Goal: Information Seeking & Learning: Learn about a topic

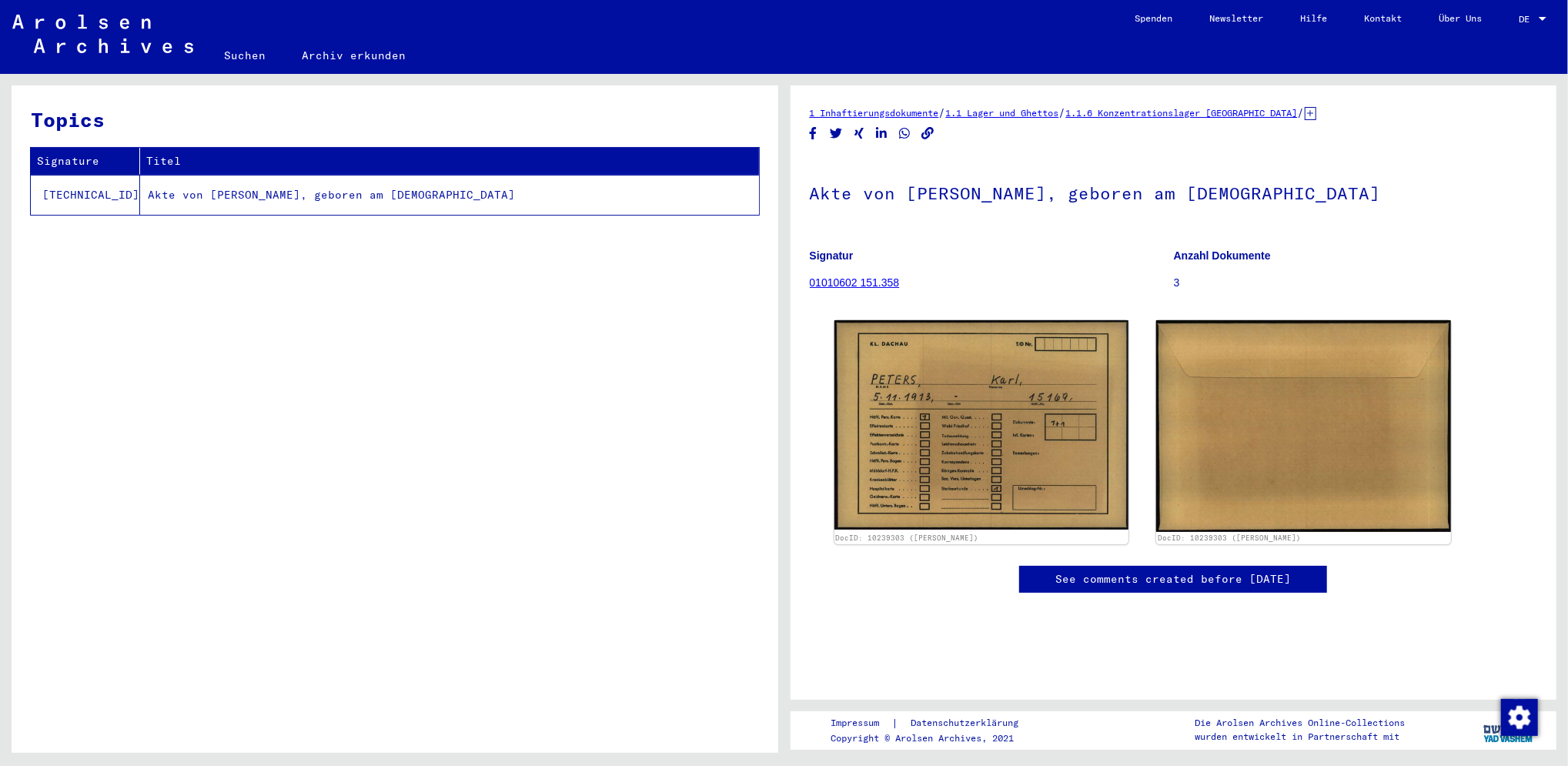
click at [870, 283] on link "01010602 151.358" at bounding box center [855, 282] width 90 height 12
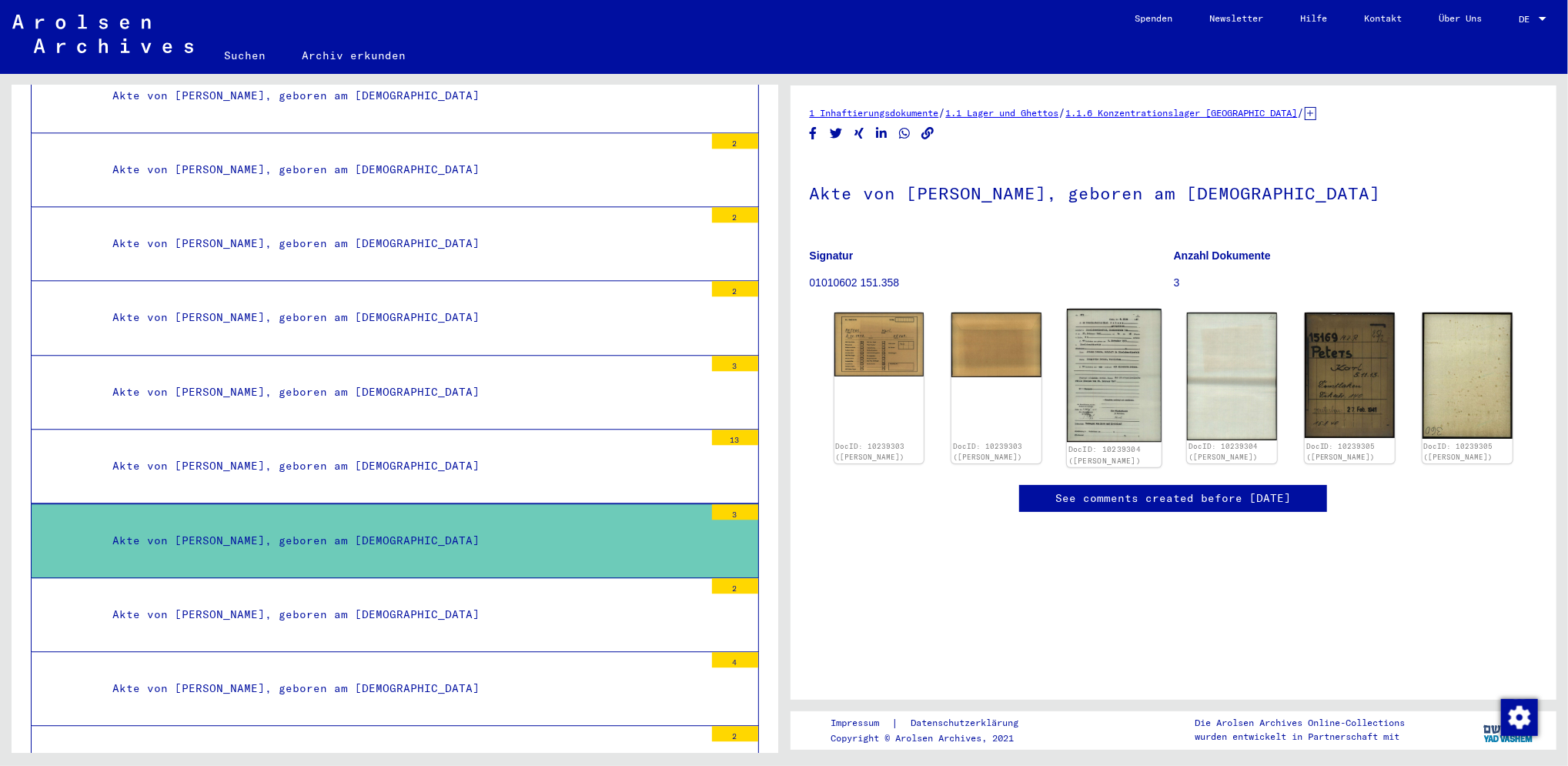
click at [1111, 402] on img at bounding box center [1114, 375] width 94 height 133
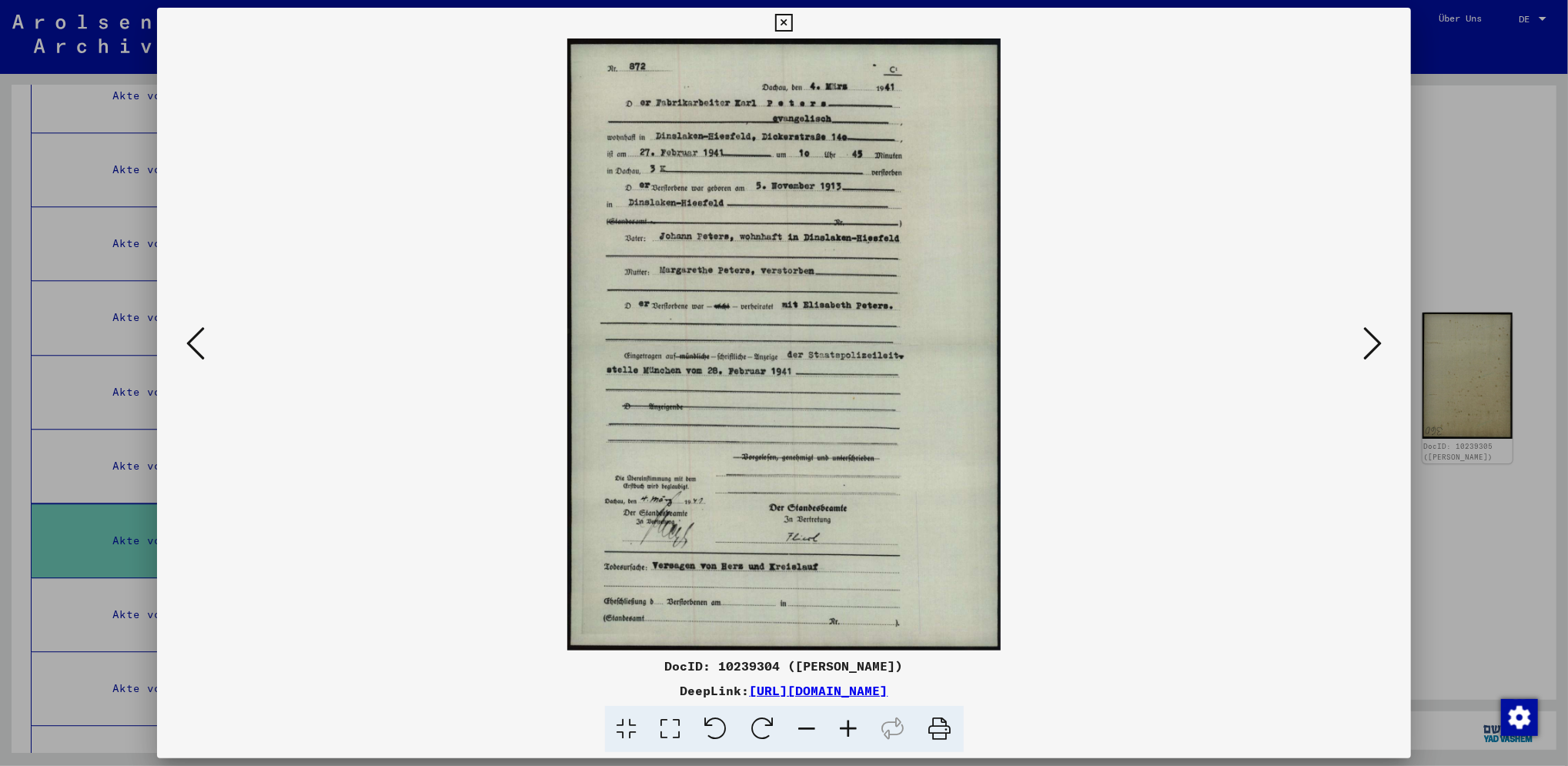
click at [1386, 357] on div at bounding box center [784, 344] width 1255 height 611
click at [1379, 343] on icon at bounding box center [1373, 342] width 19 height 37
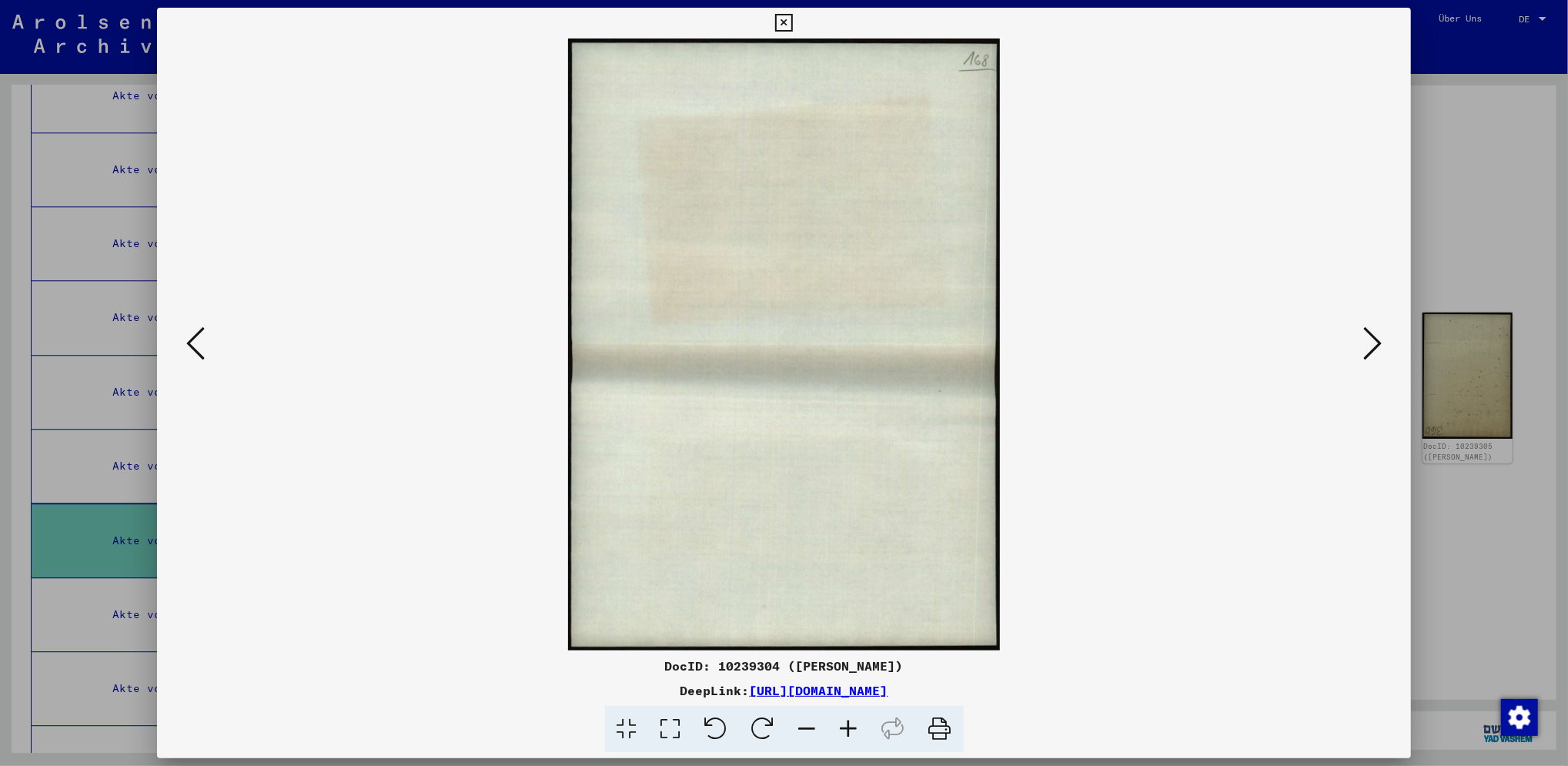
click at [1379, 343] on icon at bounding box center [1373, 342] width 19 height 37
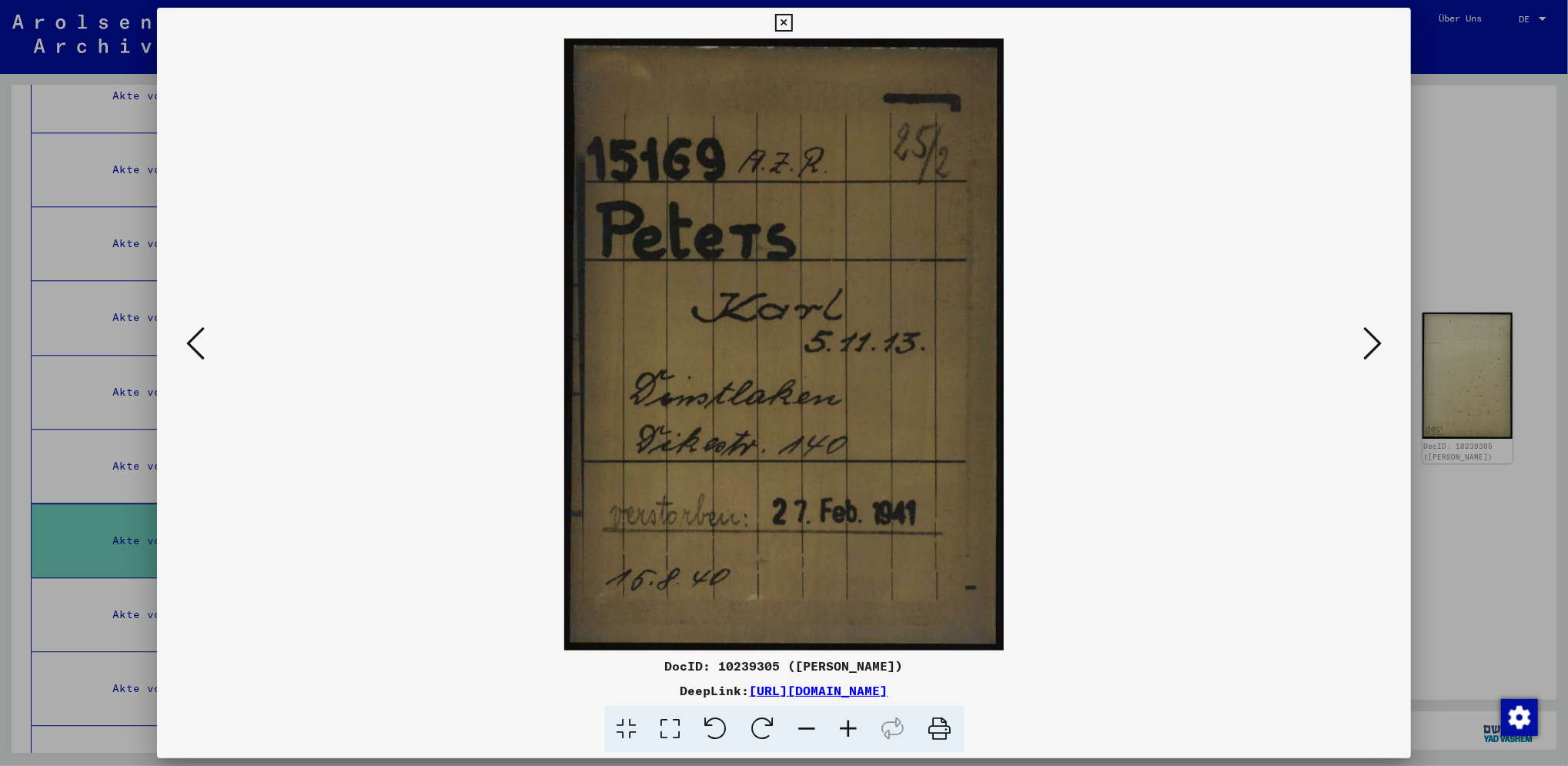
click at [1379, 343] on icon at bounding box center [1373, 342] width 19 height 37
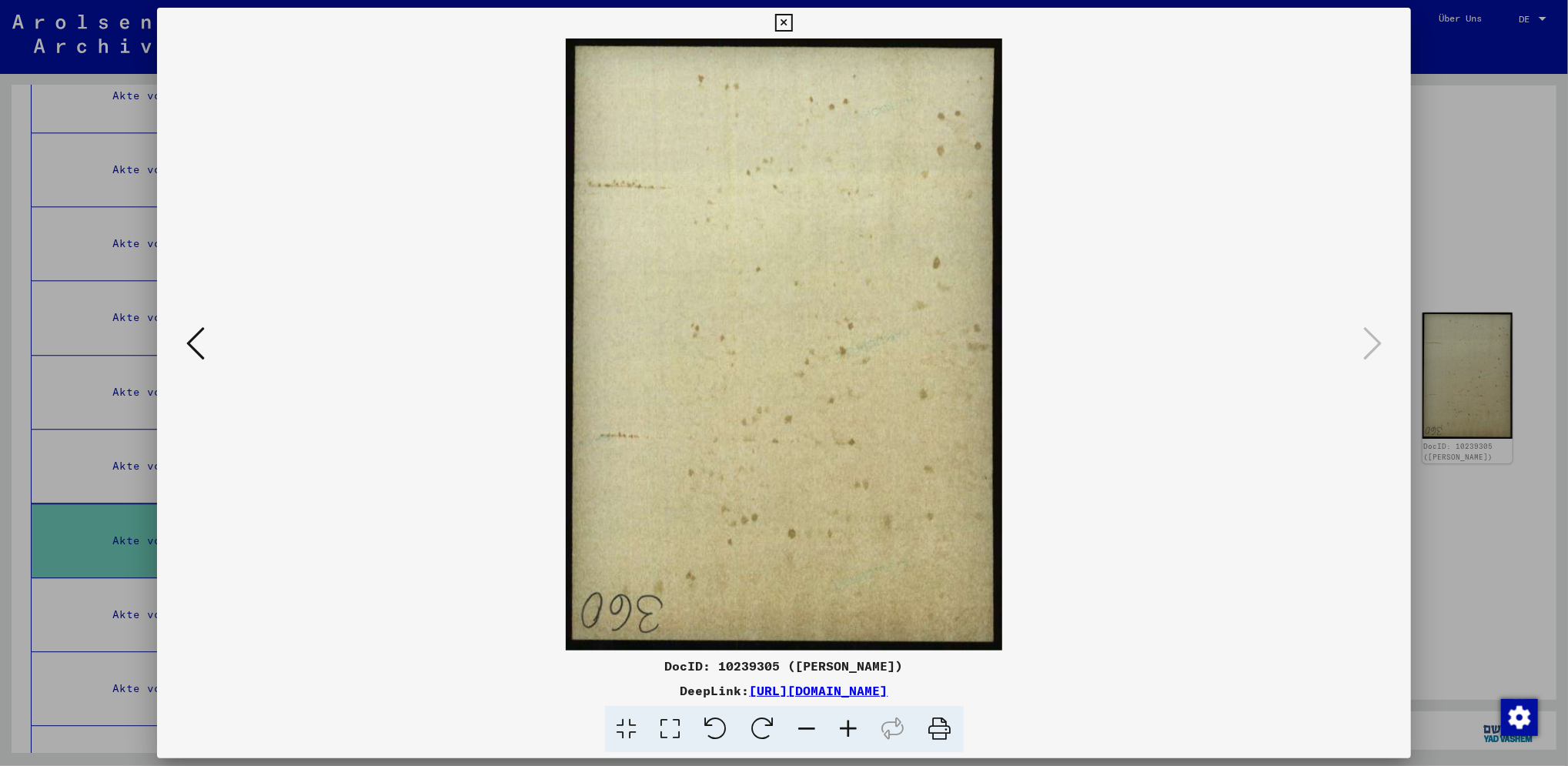
click at [1488, 244] on div at bounding box center [784, 383] width 1568 height 766
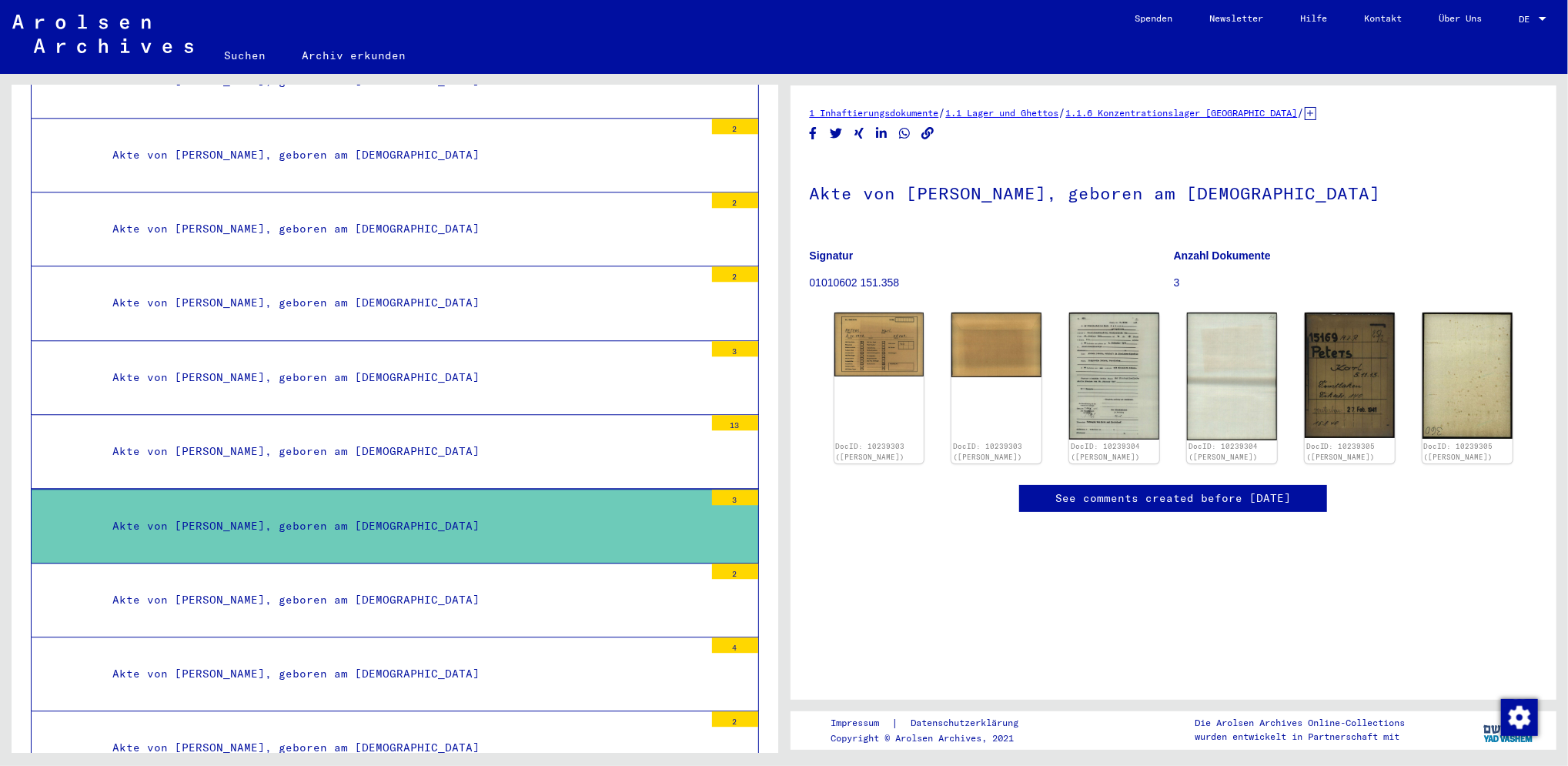
scroll to position [36124, 0]
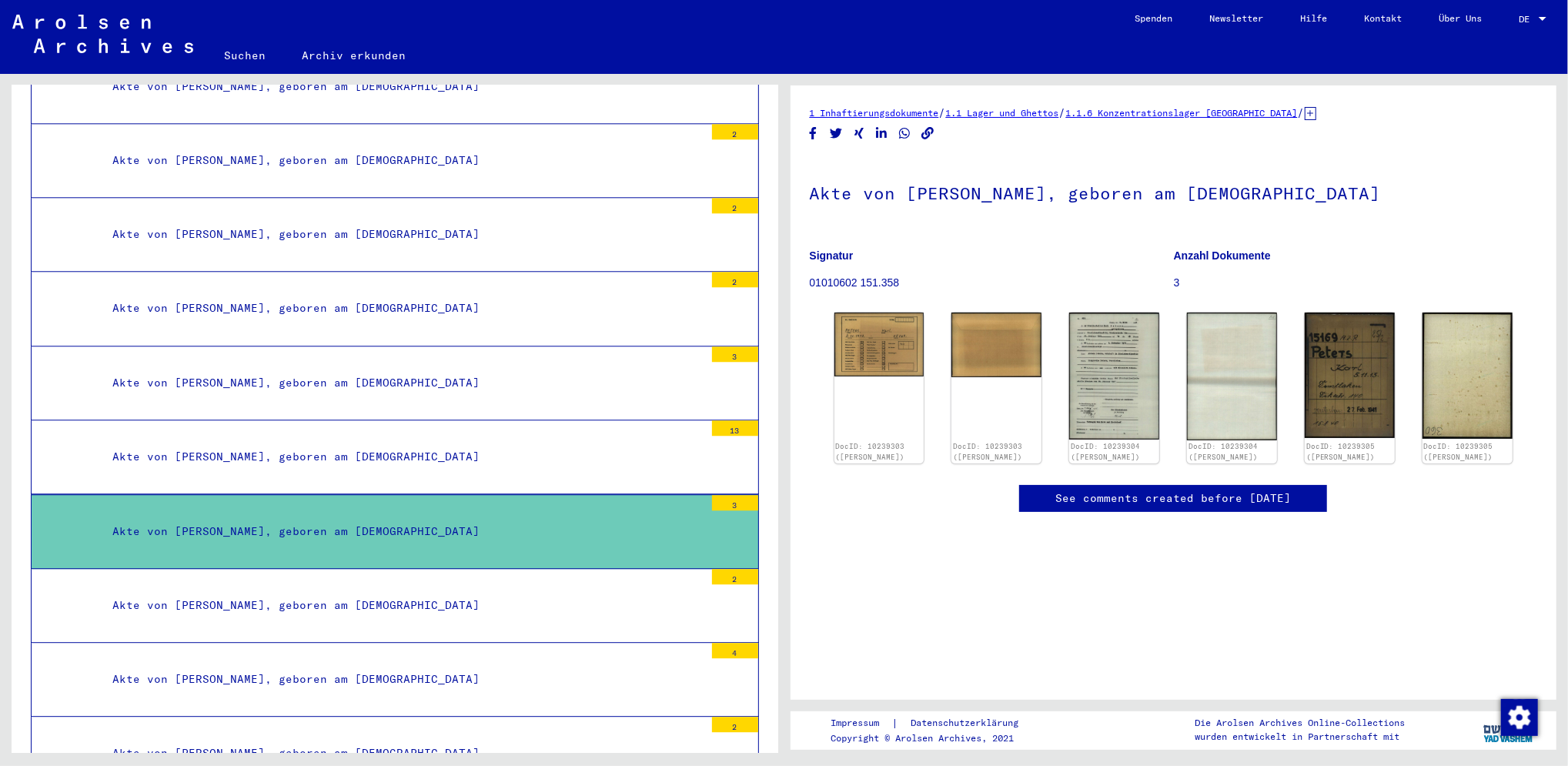
click at [326, 442] on div "Akte von [PERSON_NAME], geboren am [DEMOGRAPHIC_DATA]" at bounding box center [403, 456] width 603 height 30
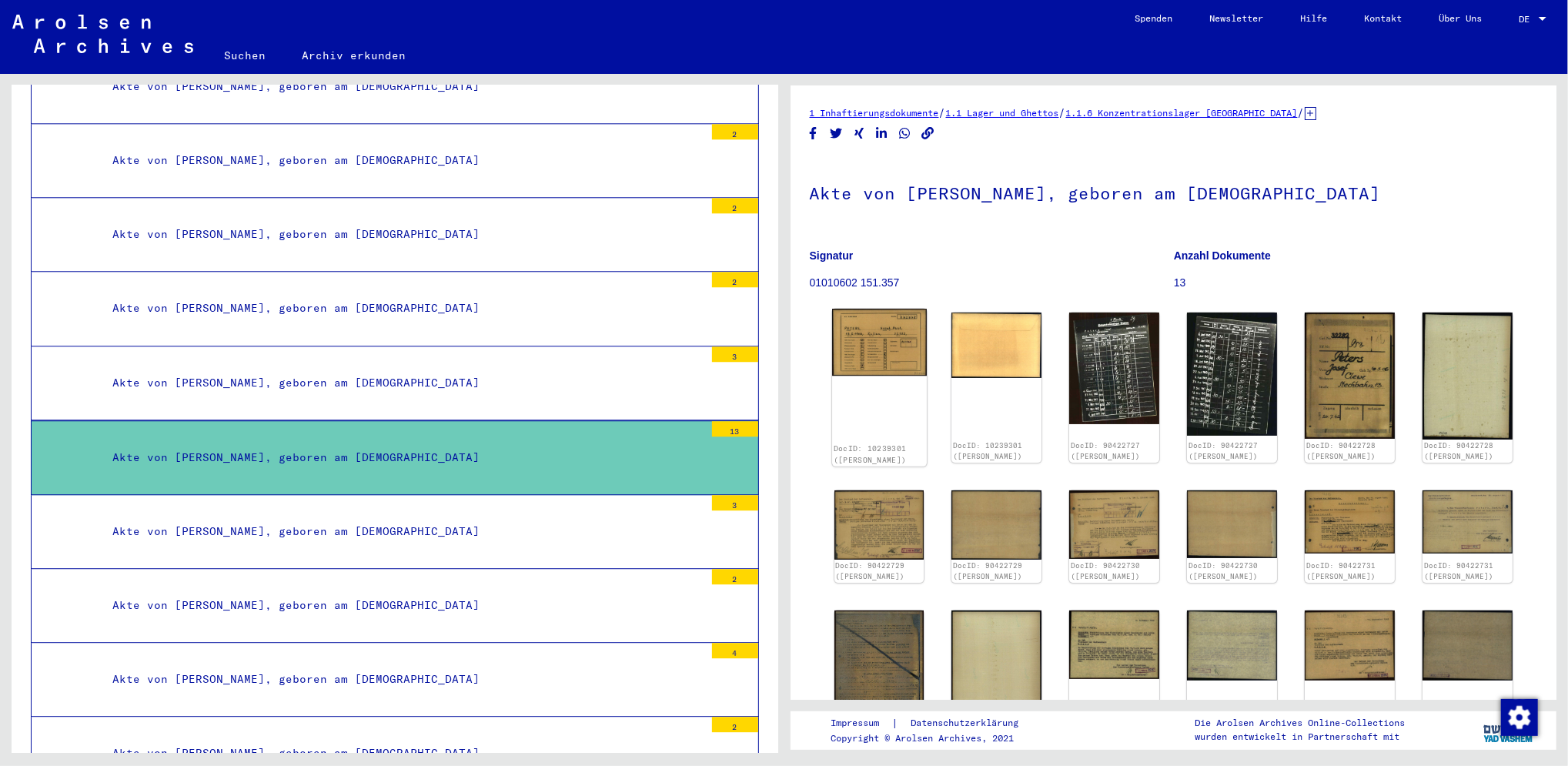
click at [907, 360] on img at bounding box center [879, 341] width 94 height 67
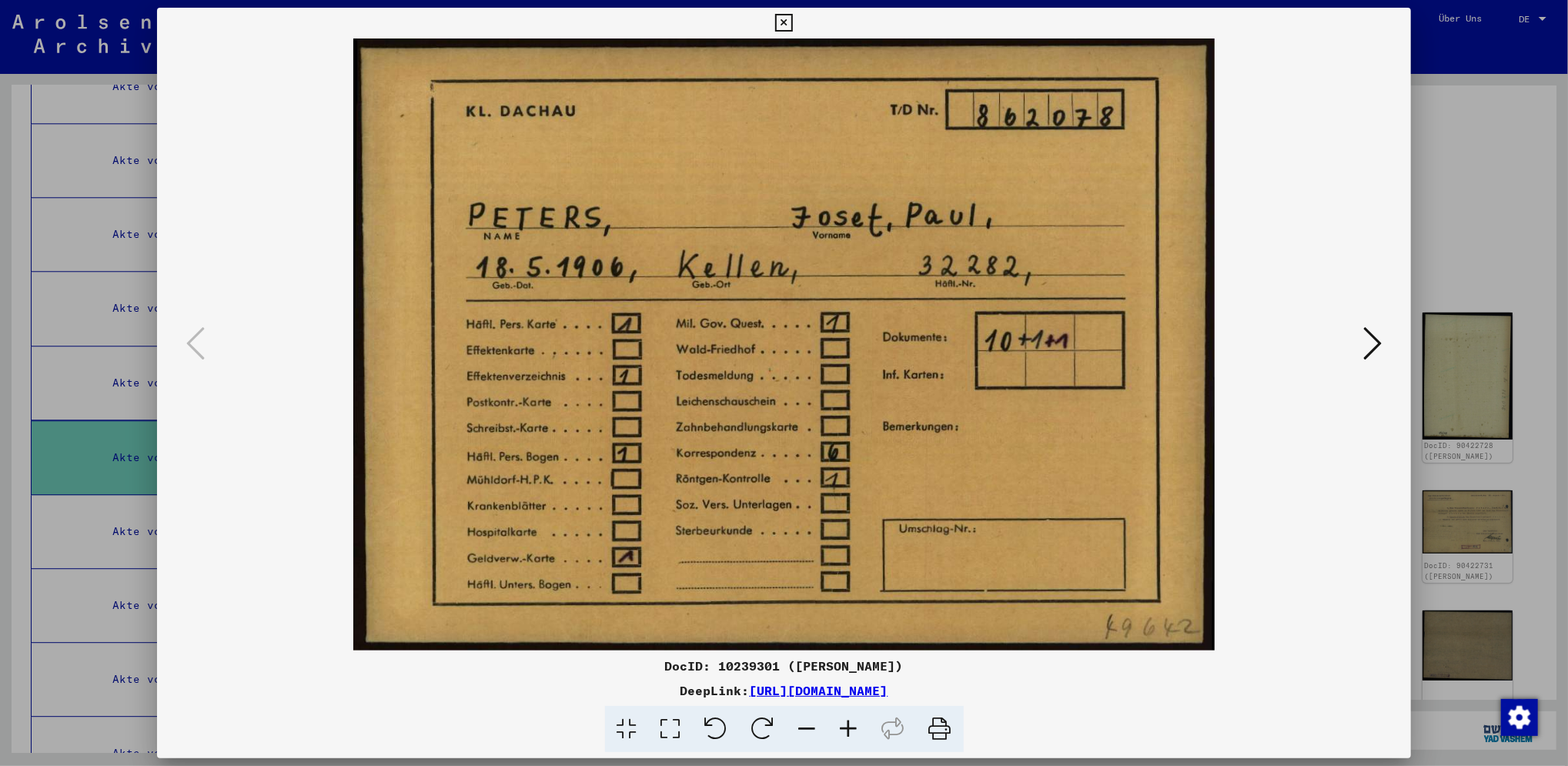
click at [1377, 335] on icon at bounding box center [1373, 342] width 19 height 37
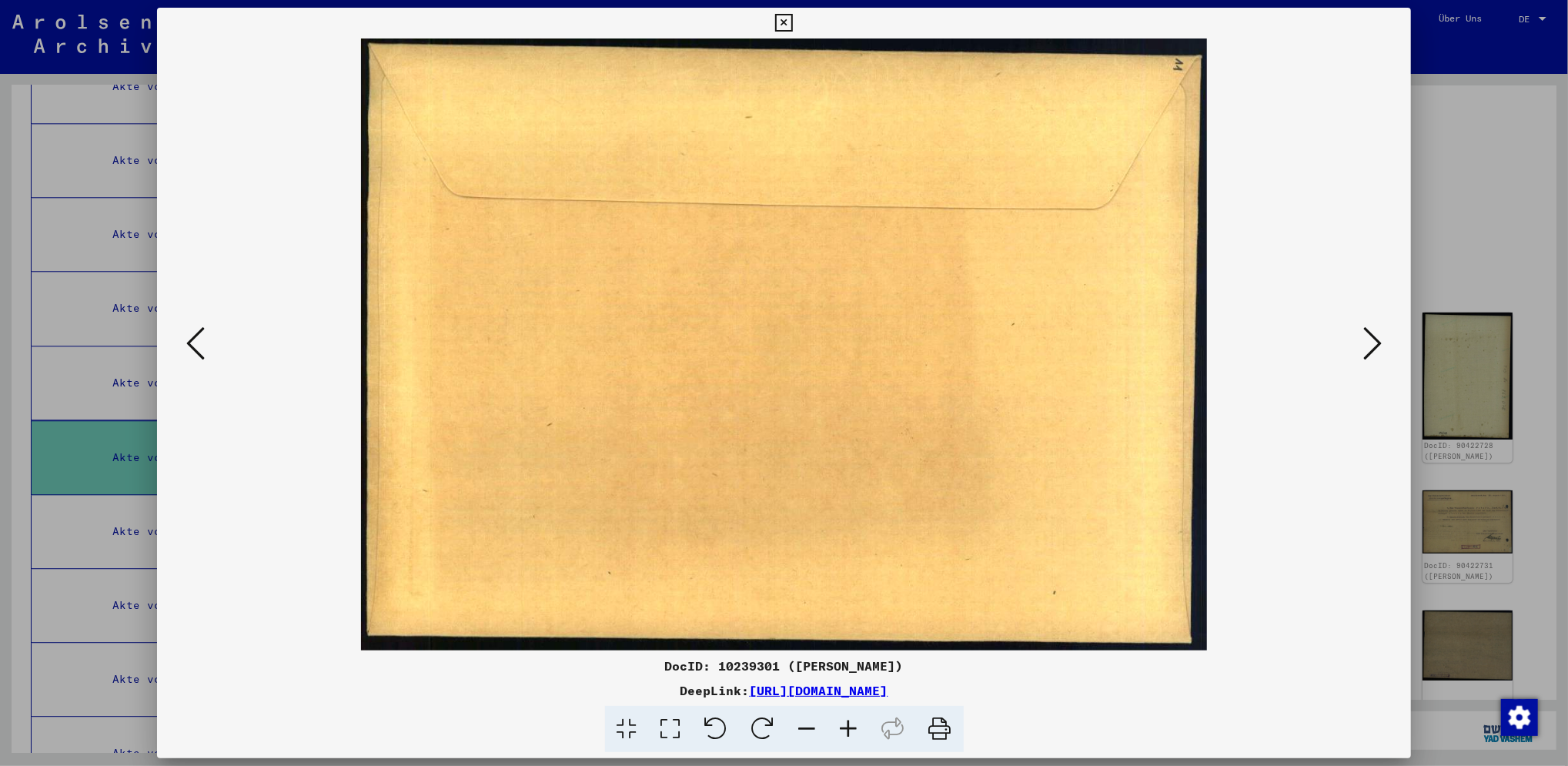
click at [1377, 335] on icon at bounding box center [1373, 342] width 19 height 37
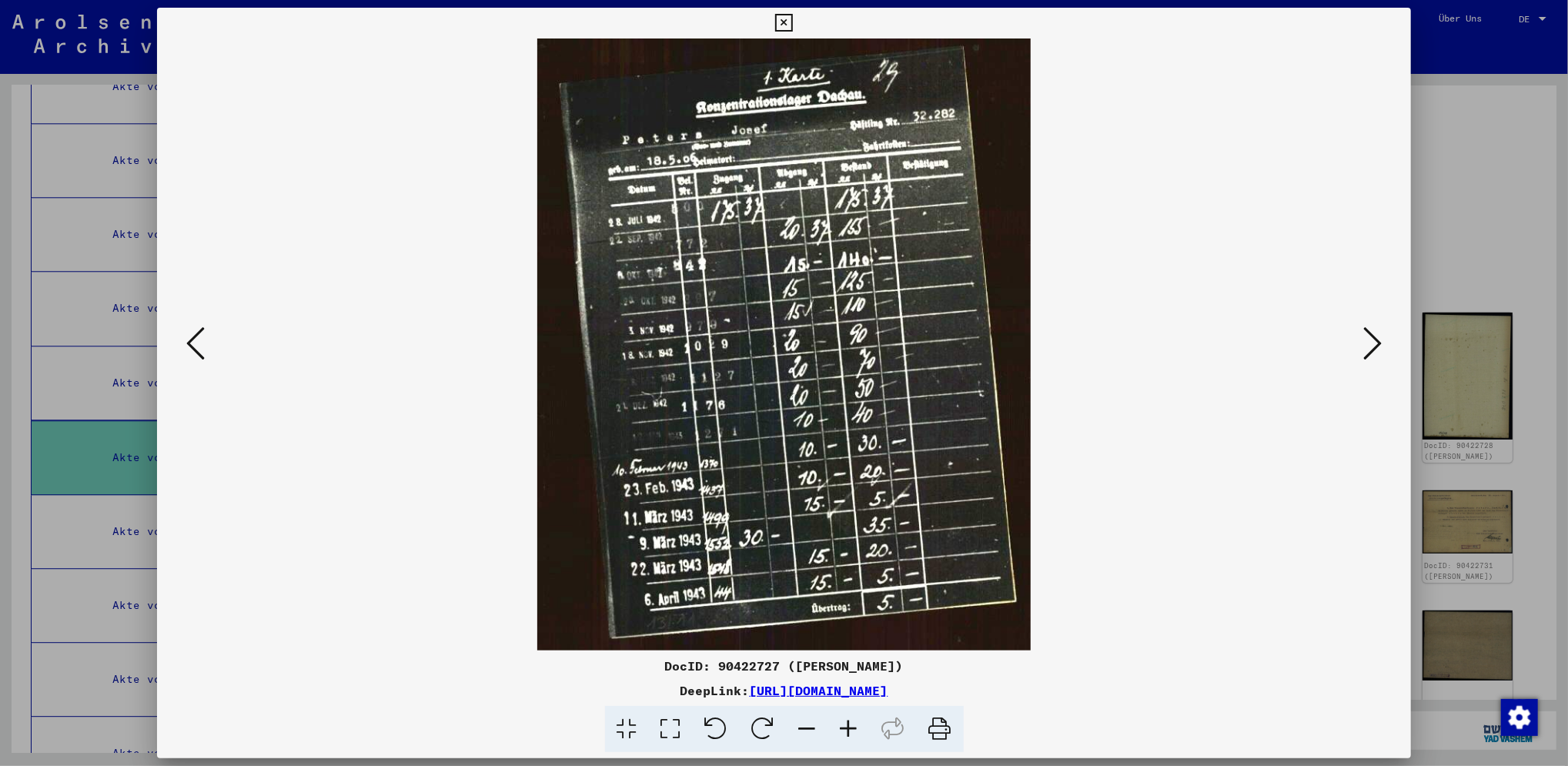
click at [1377, 335] on icon at bounding box center [1373, 342] width 19 height 37
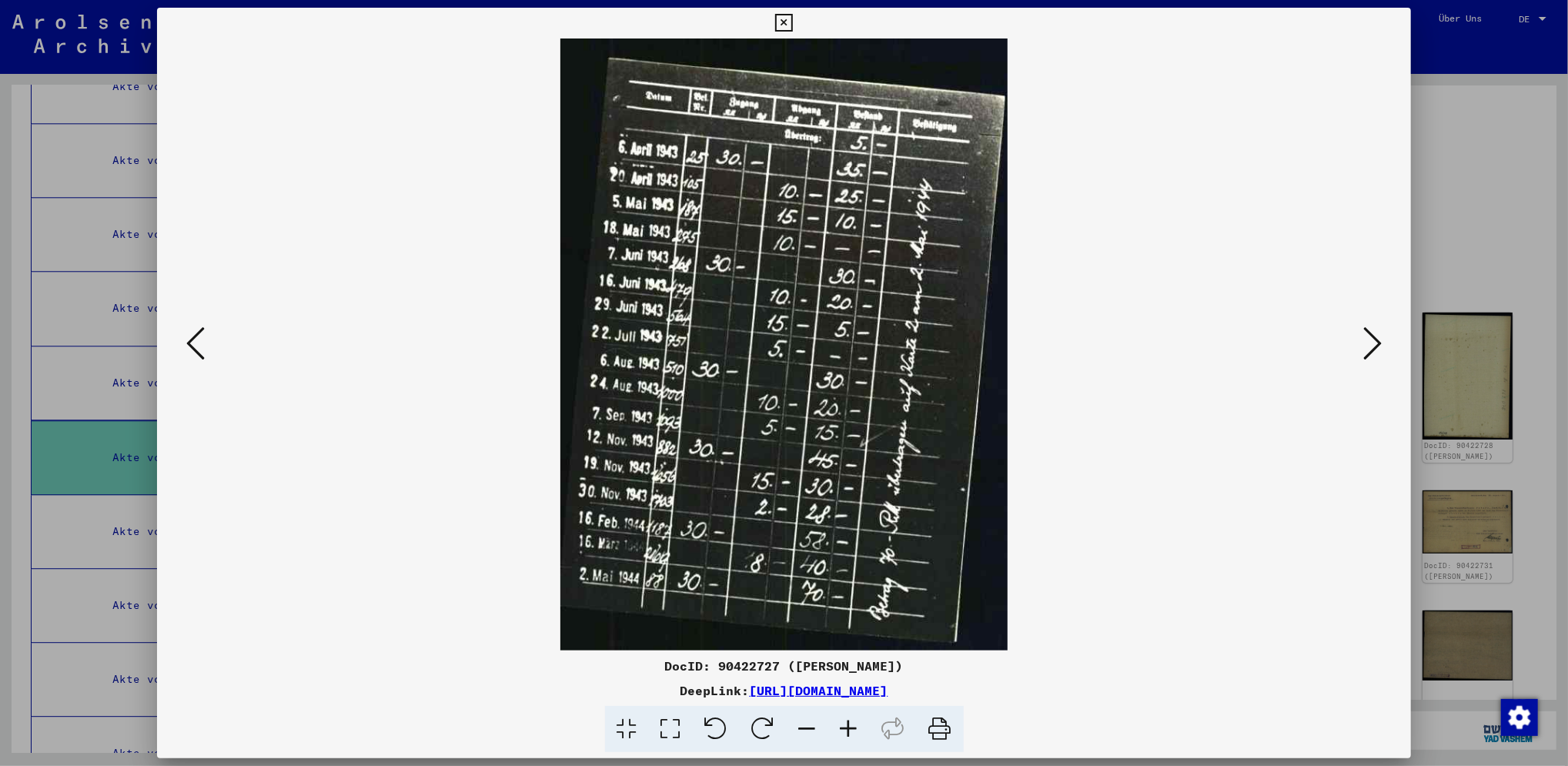
click at [1377, 335] on icon at bounding box center [1373, 342] width 19 height 37
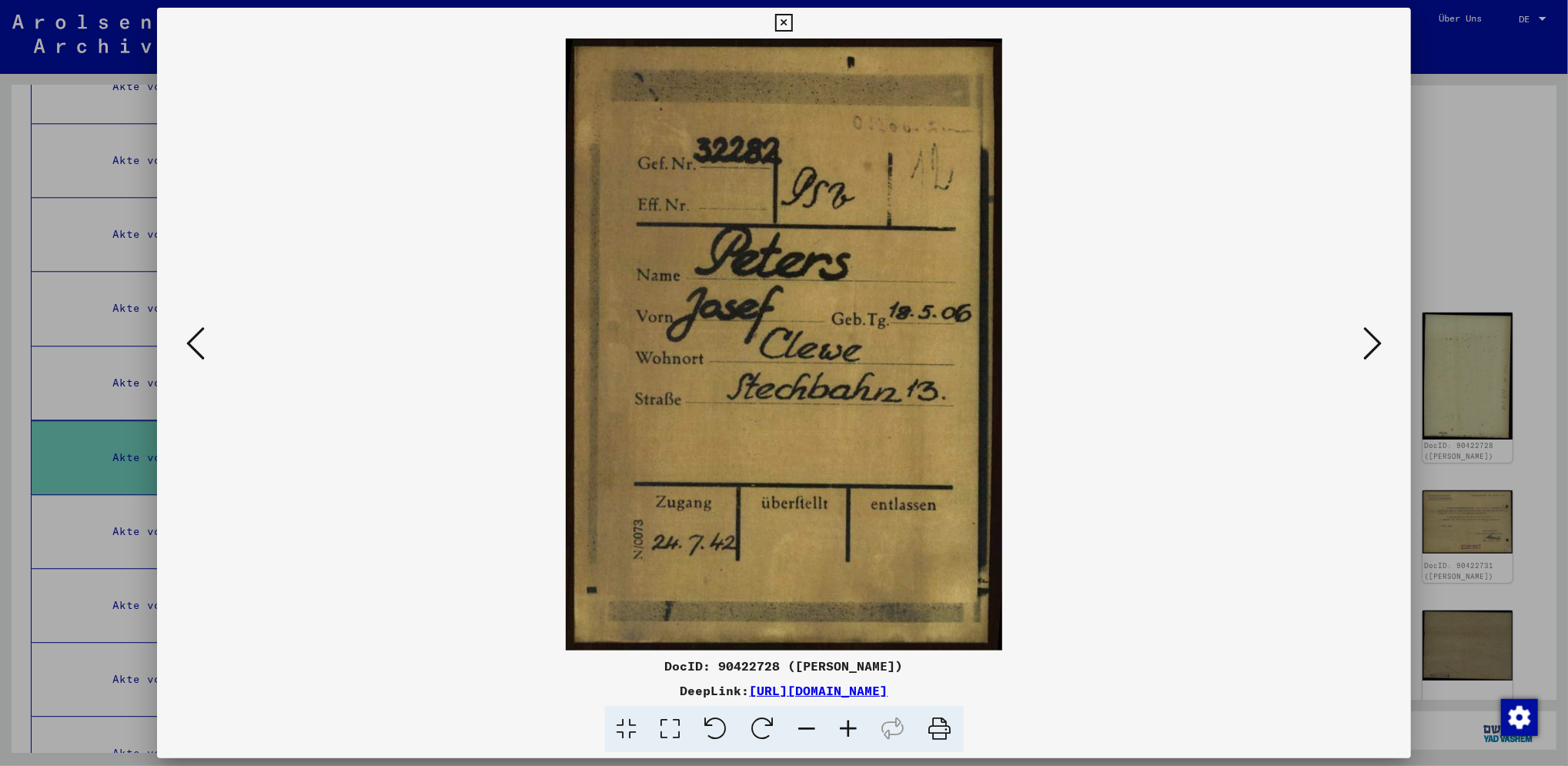
click at [1377, 335] on icon at bounding box center [1373, 342] width 19 height 37
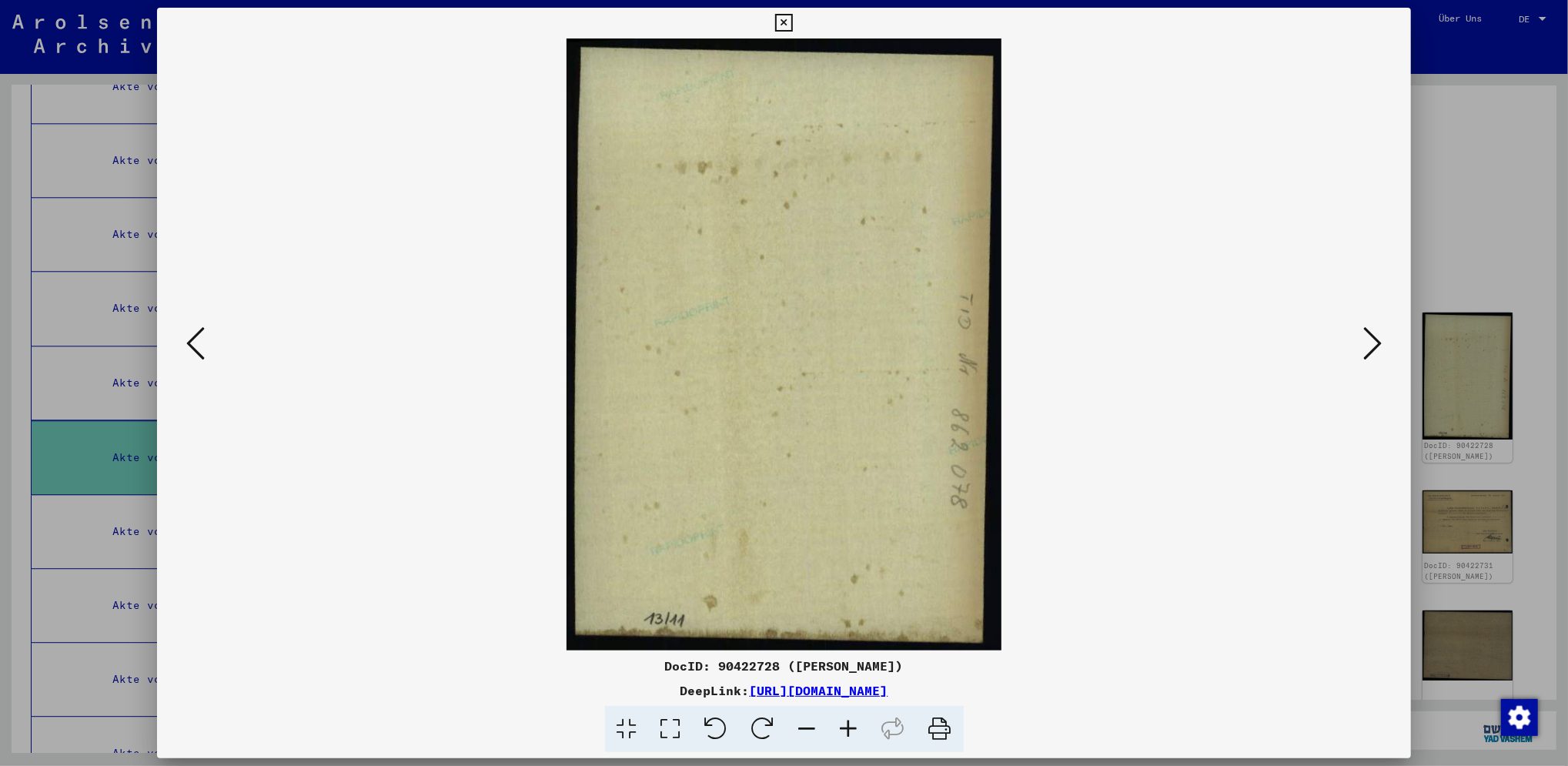
click at [1377, 335] on icon at bounding box center [1373, 342] width 19 height 37
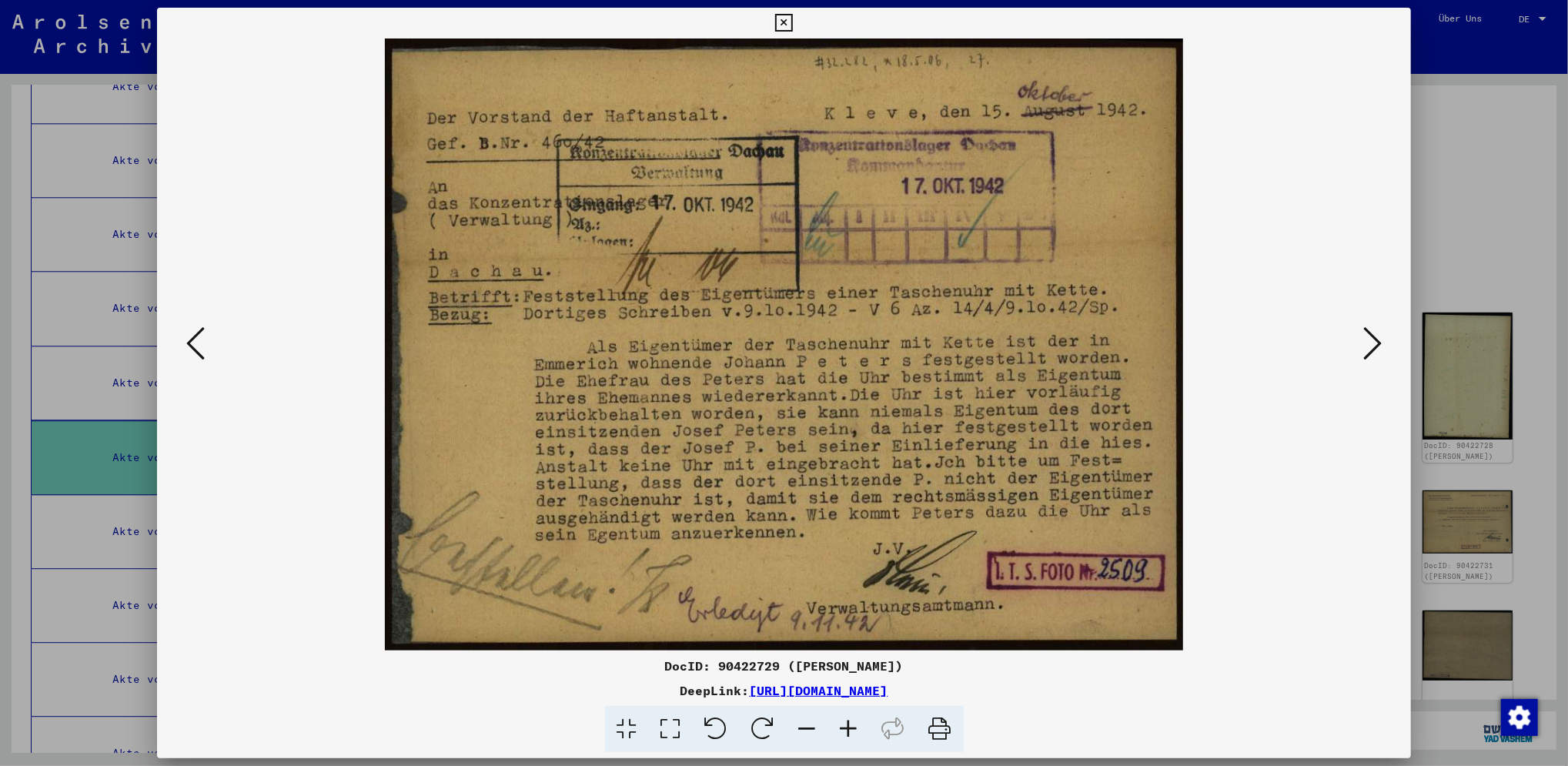
click at [1377, 335] on icon at bounding box center [1373, 342] width 19 height 37
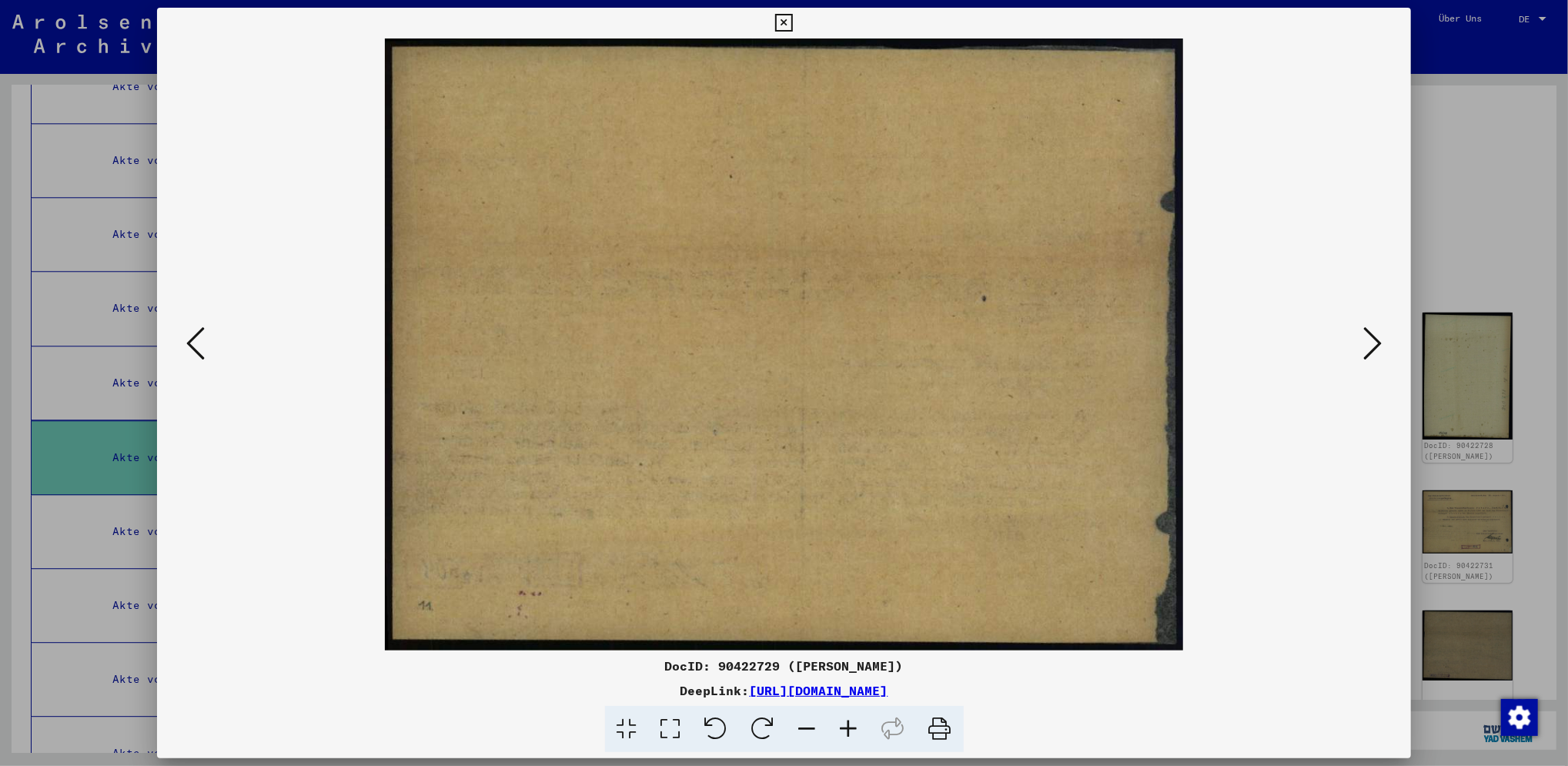
click at [1377, 335] on icon at bounding box center [1373, 342] width 19 height 37
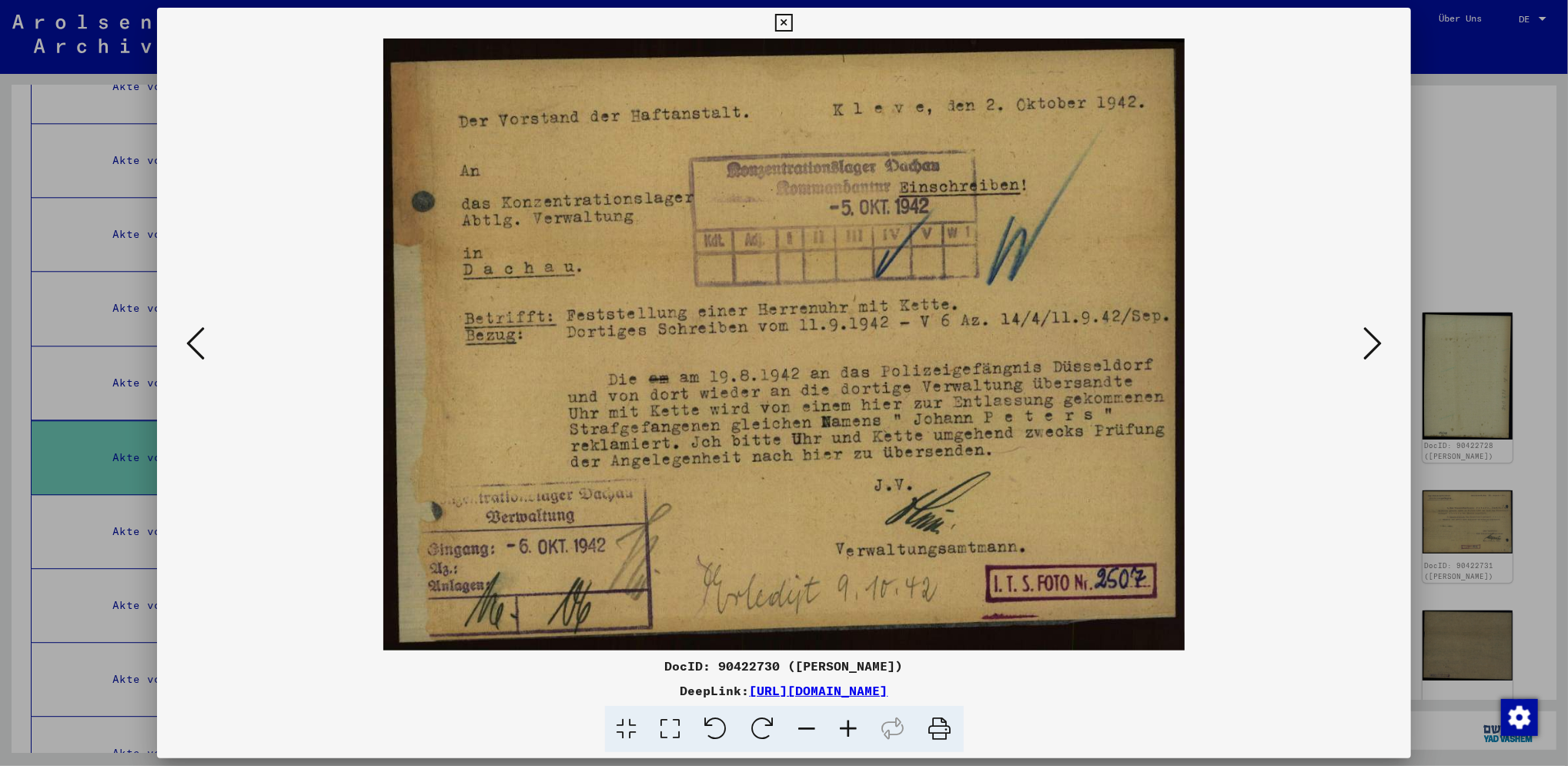
click at [1377, 335] on icon at bounding box center [1373, 342] width 19 height 37
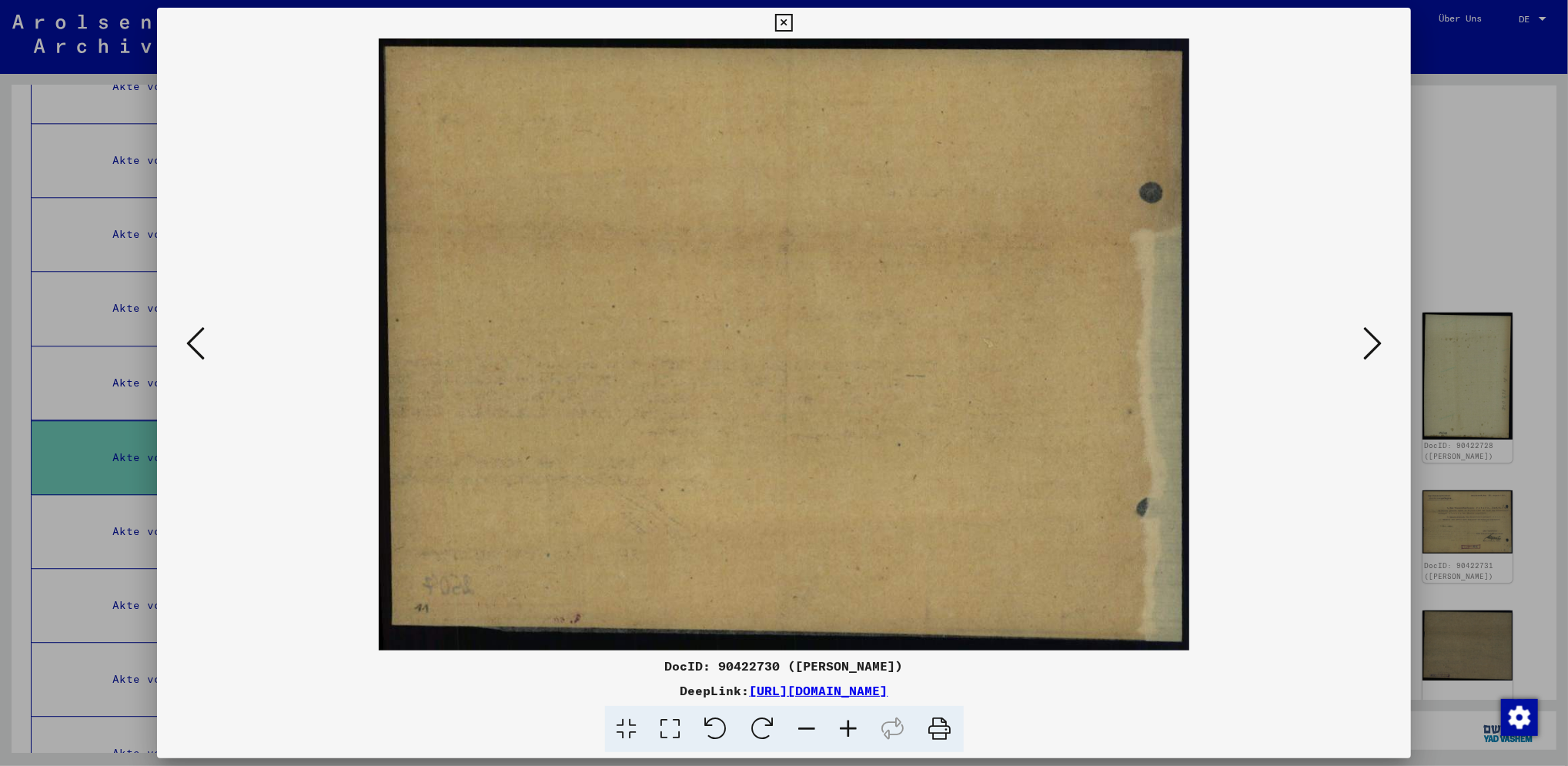
click at [1377, 335] on icon at bounding box center [1373, 342] width 19 height 37
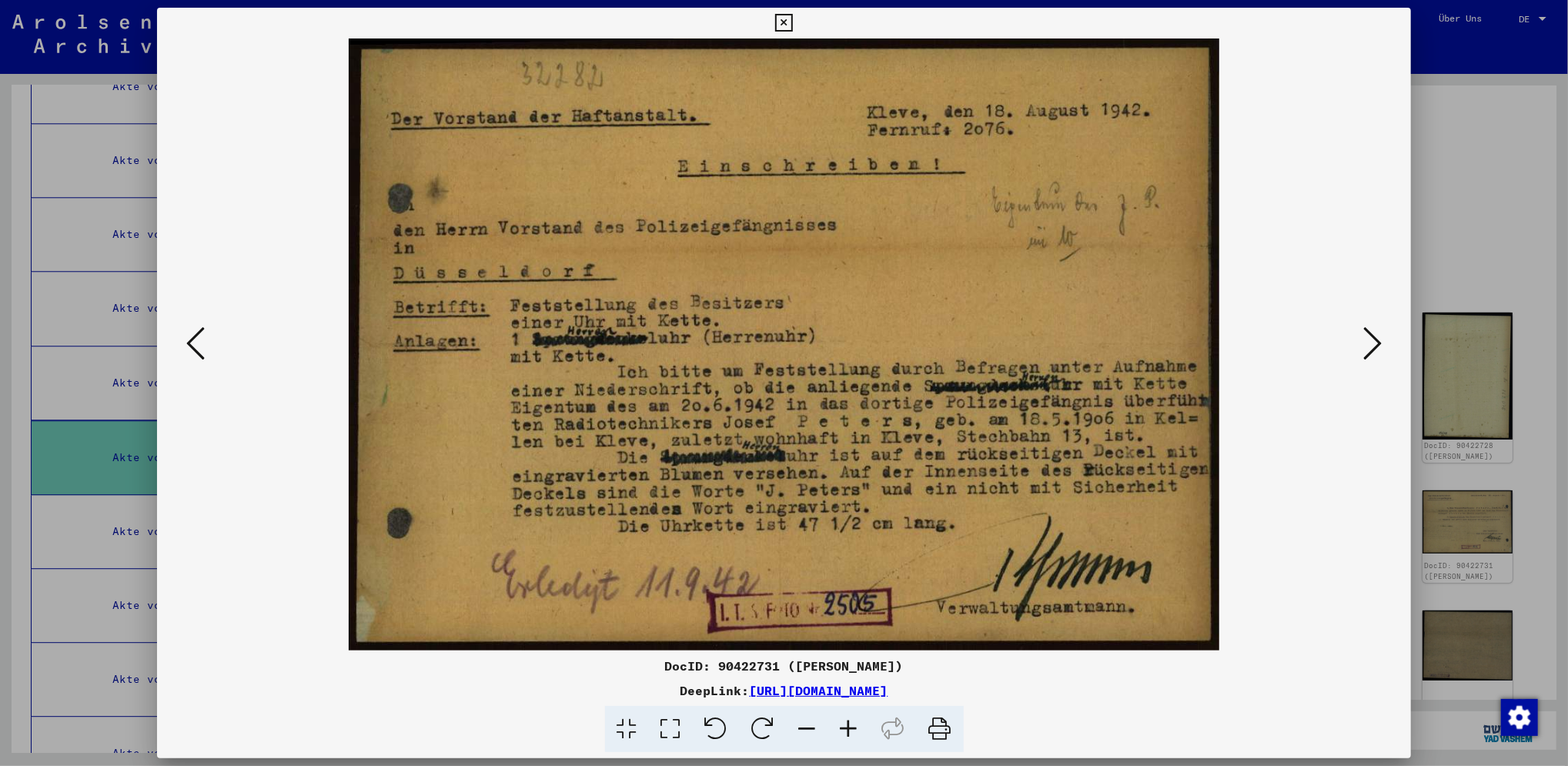
click at [1377, 335] on icon at bounding box center [1373, 342] width 19 height 37
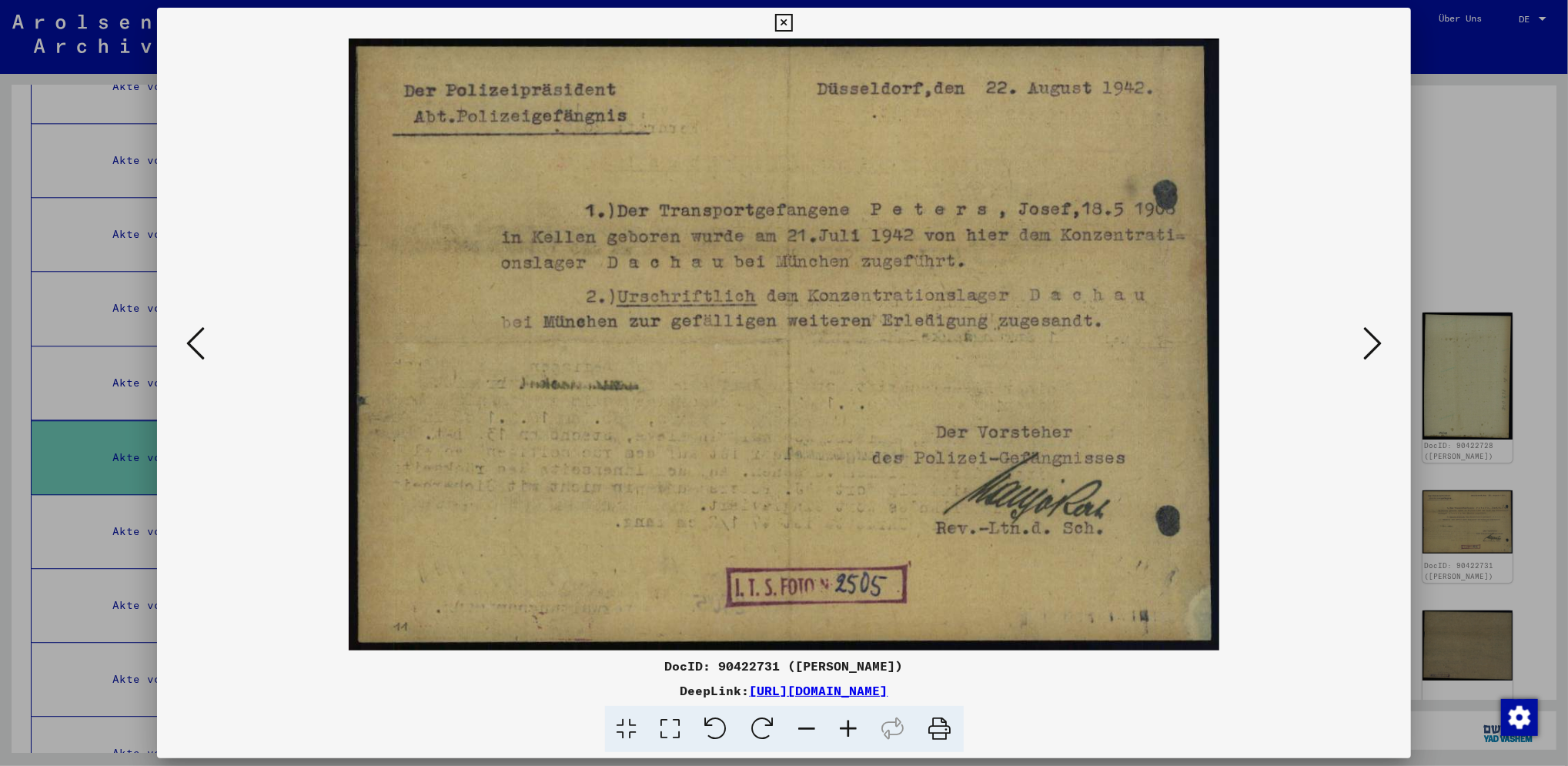
click at [1377, 335] on icon at bounding box center [1373, 342] width 19 height 37
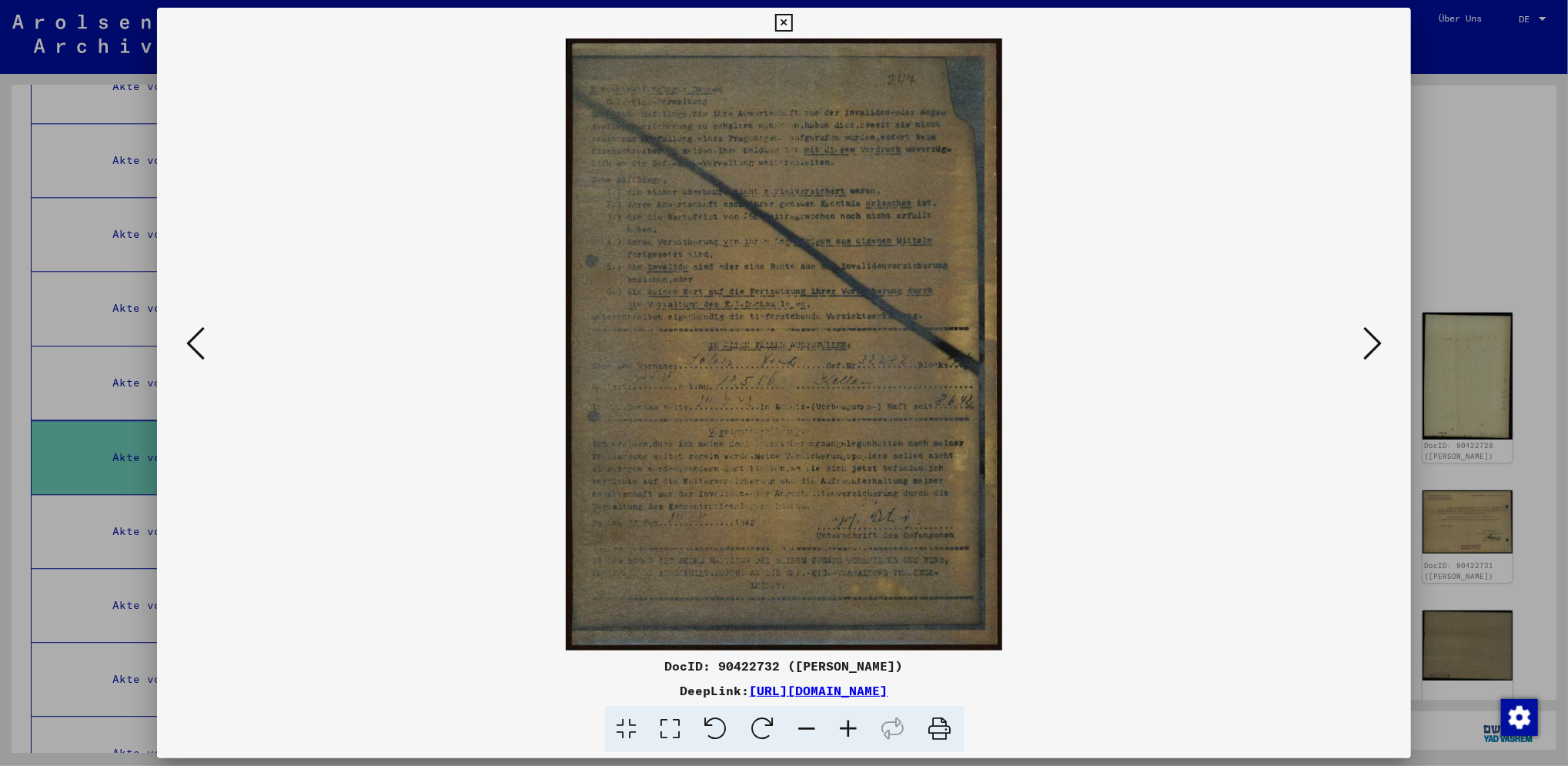
click at [1377, 335] on icon at bounding box center [1373, 342] width 19 height 37
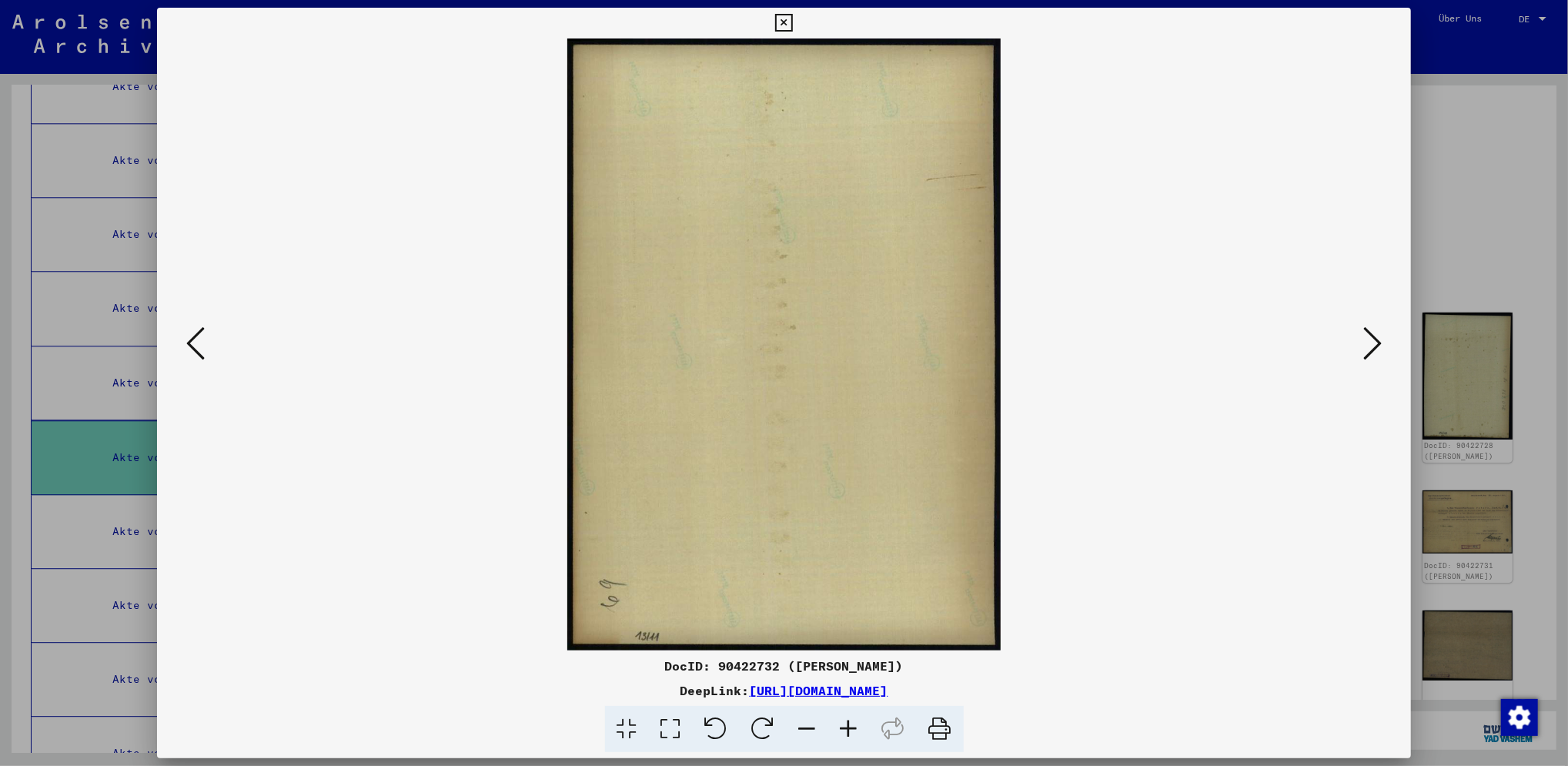
click at [1377, 335] on icon at bounding box center [1373, 342] width 19 height 37
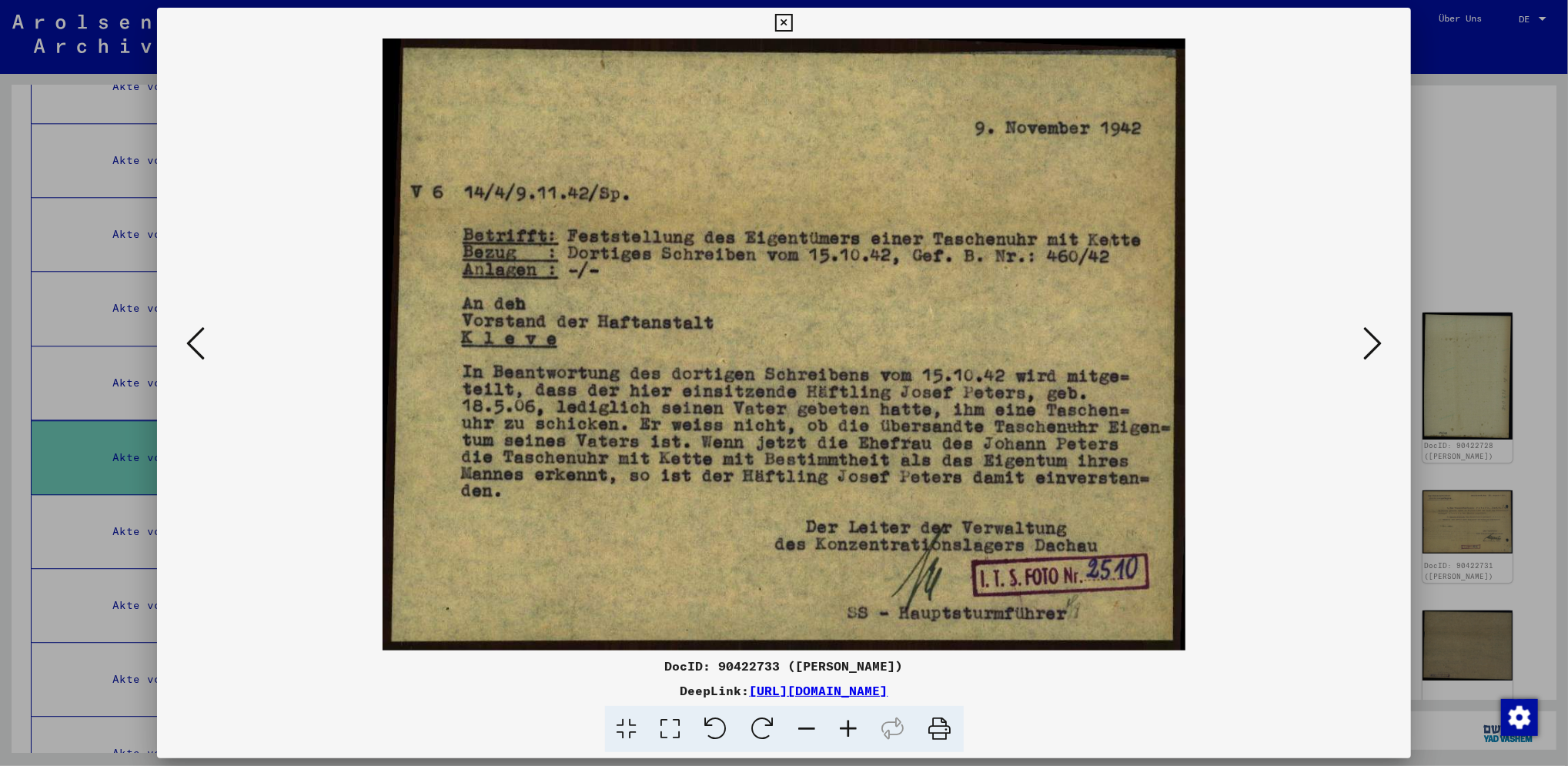
click at [783, 20] on icon at bounding box center [783, 23] width 18 height 19
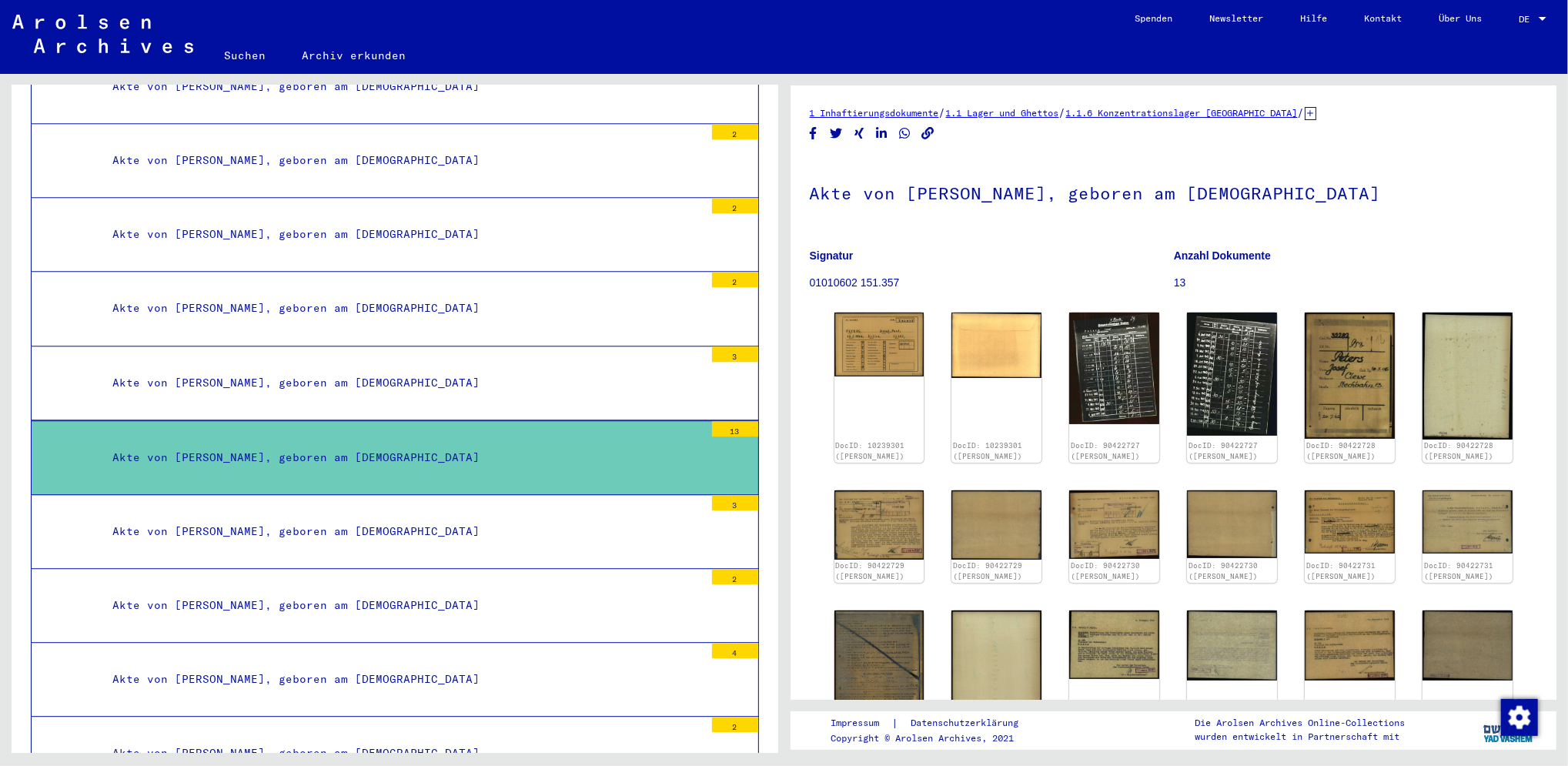
click at [464, 219] on div "Akte von [PERSON_NAME], geboren am [DEMOGRAPHIC_DATA]" at bounding box center [403, 234] width 603 height 30
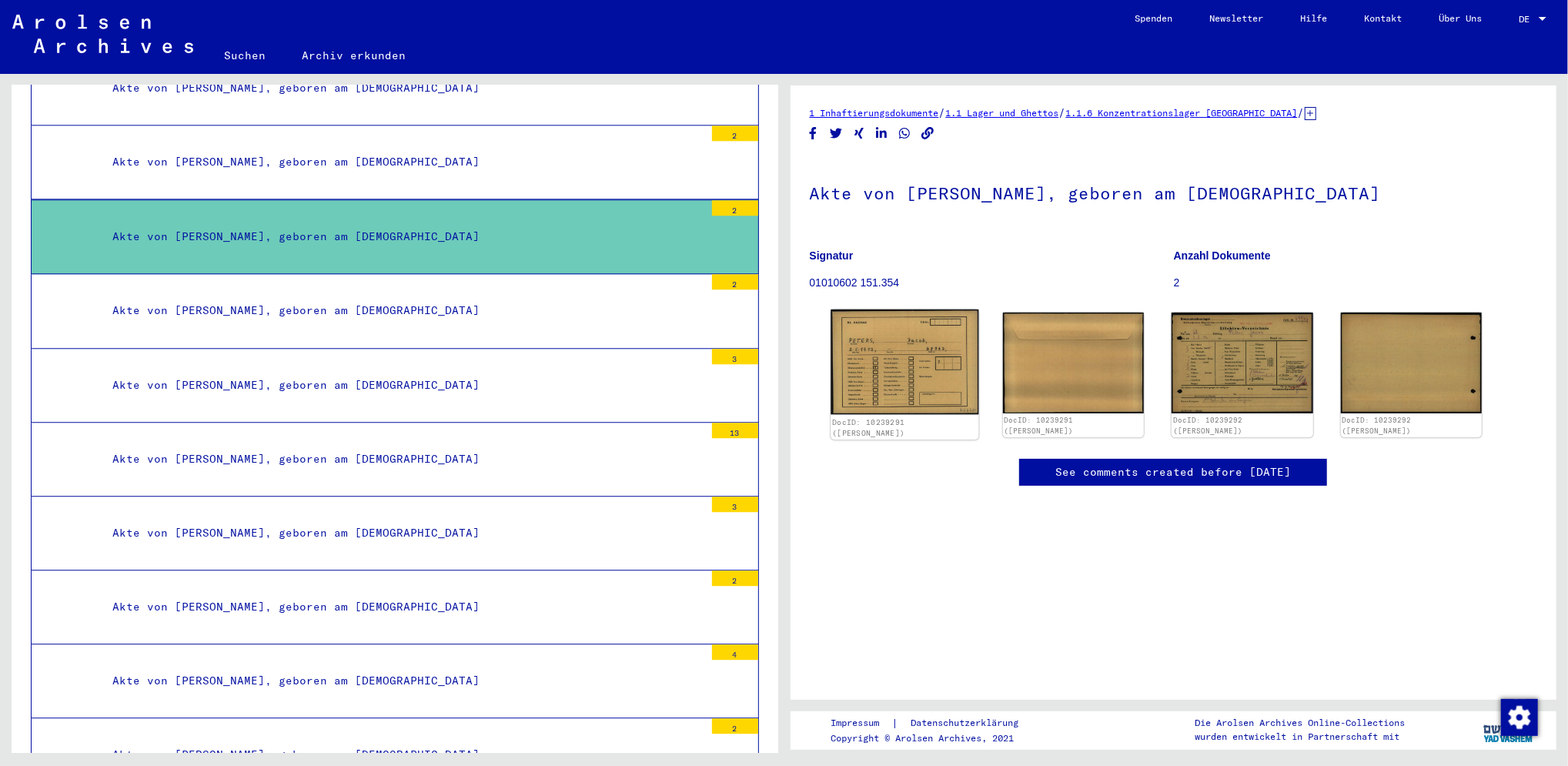
click at [922, 358] on img at bounding box center [905, 362] width 149 height 105
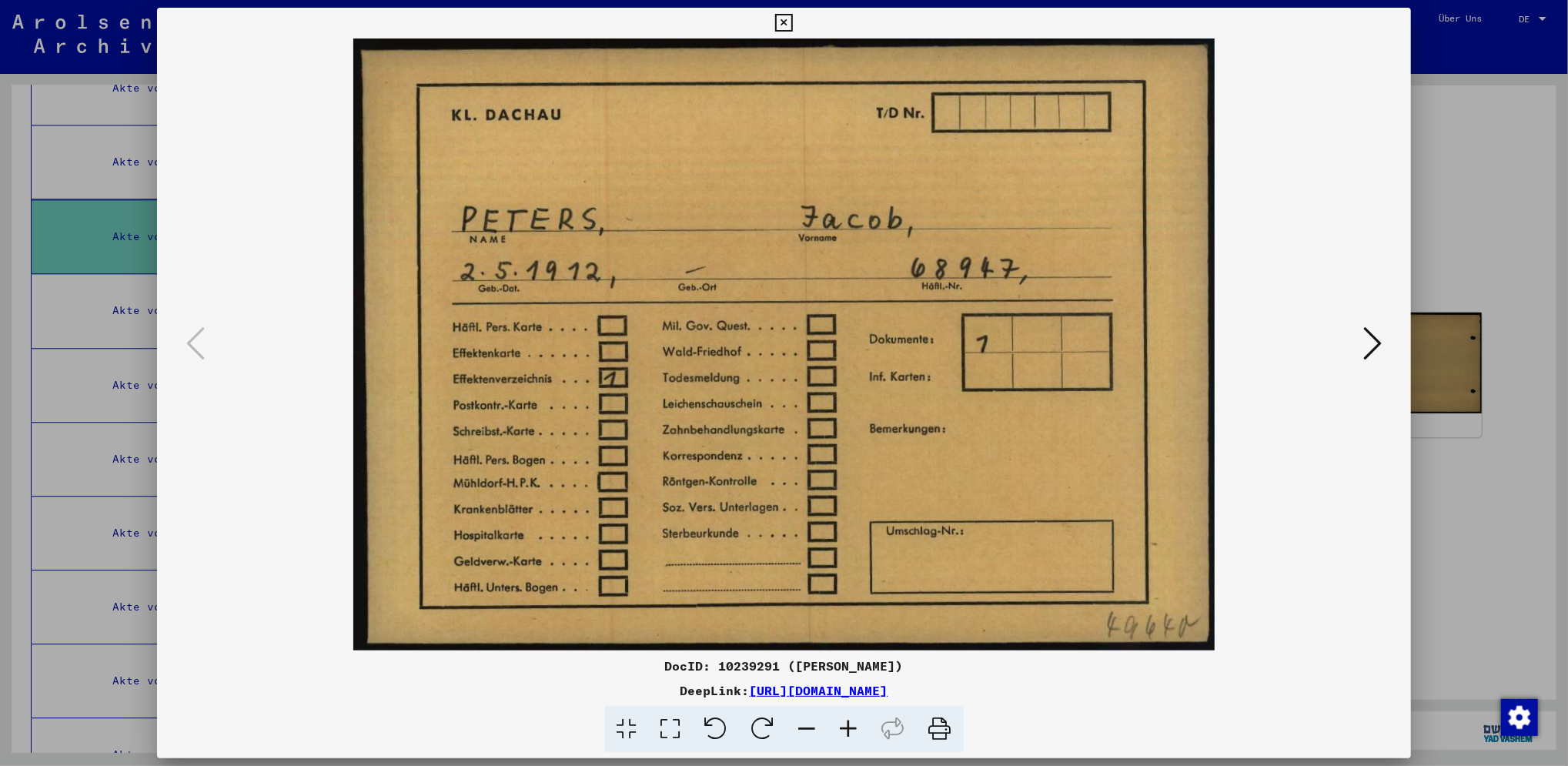
click at [1363, 344] on icon at bounding box center [1373, 342] width 19 height 37
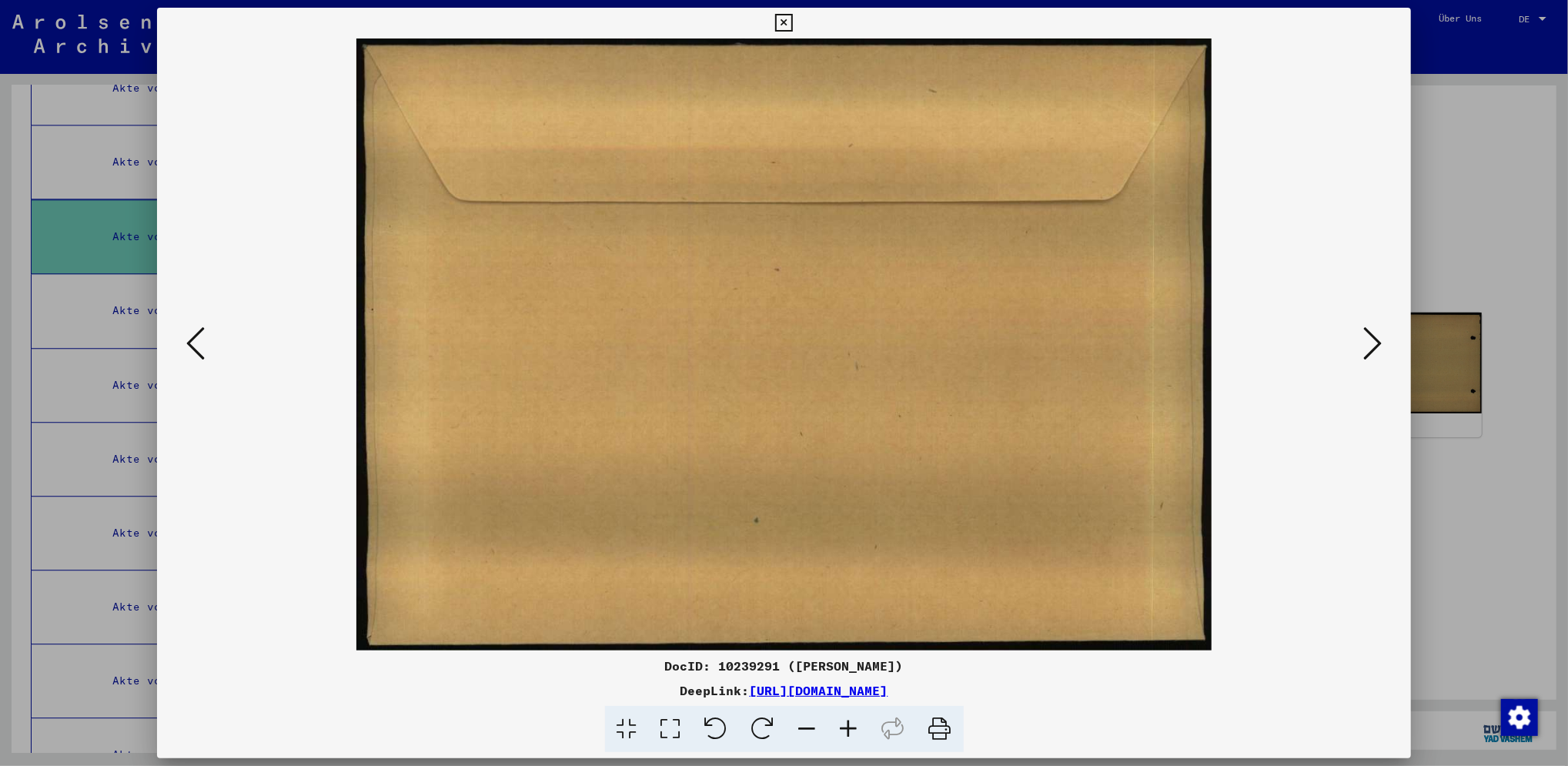
click at [1363, 344] on icon at bounding box center [1373, 342] width 19 height 37
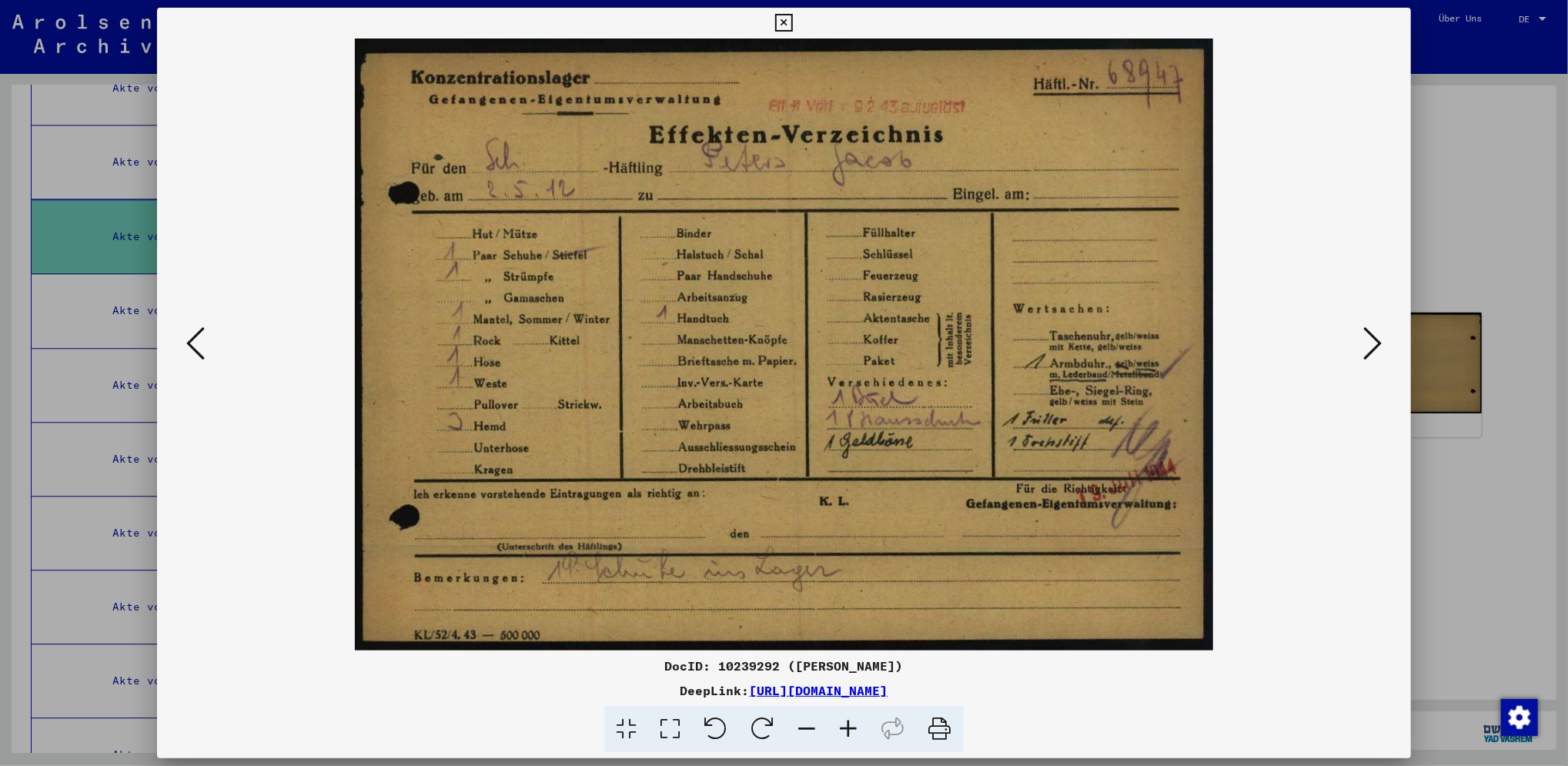
click at [1363, 344] on icon at bounding box center [1373, 342] width 19 height 37
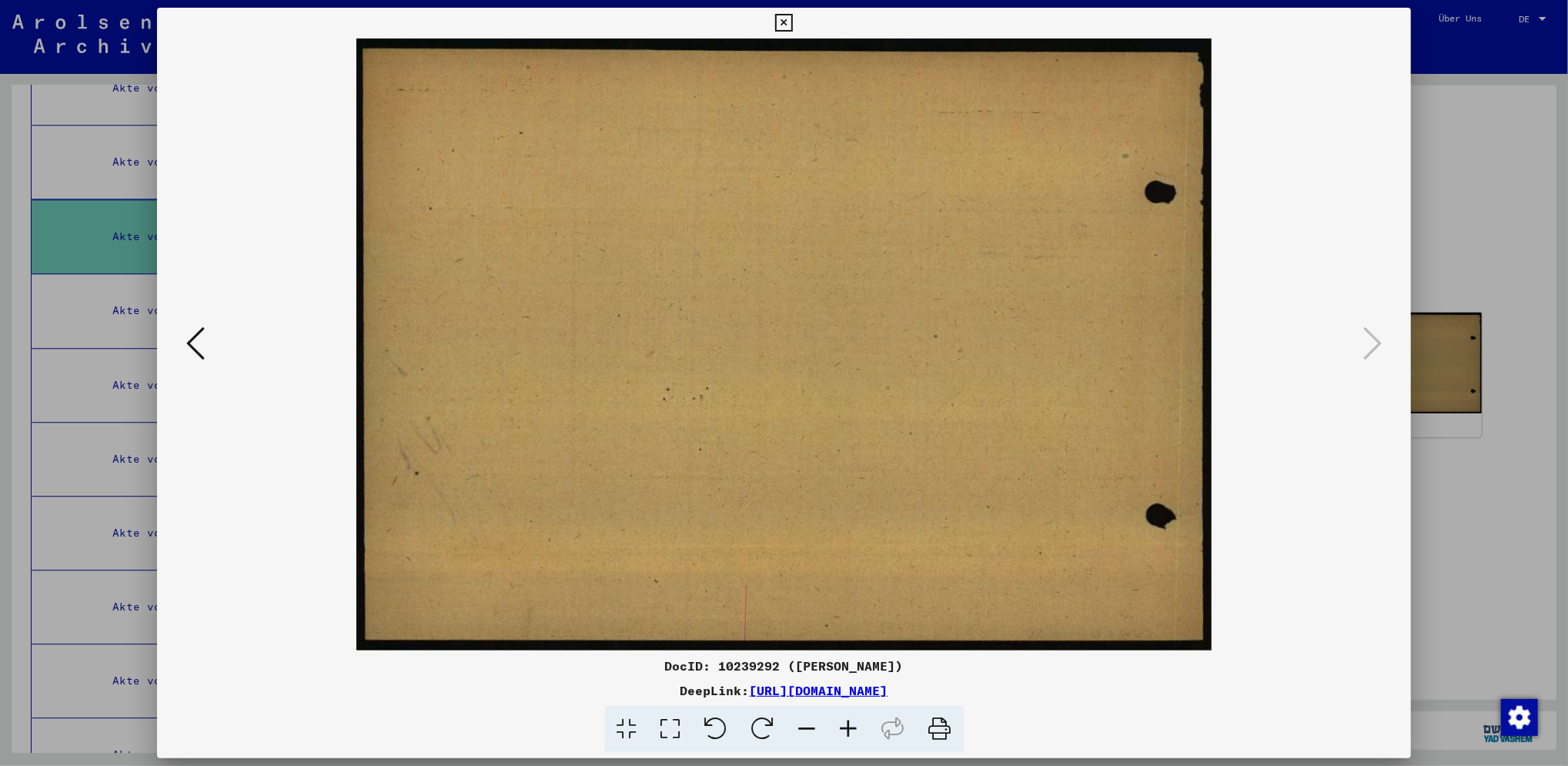
click at [888, 683] on link "[URL][DOMAIN_NAME]" at bounding box center [819, 690] width 138 height 15
click at [784, 29] on icon at bounding box center [783, 23] width 18 height 19
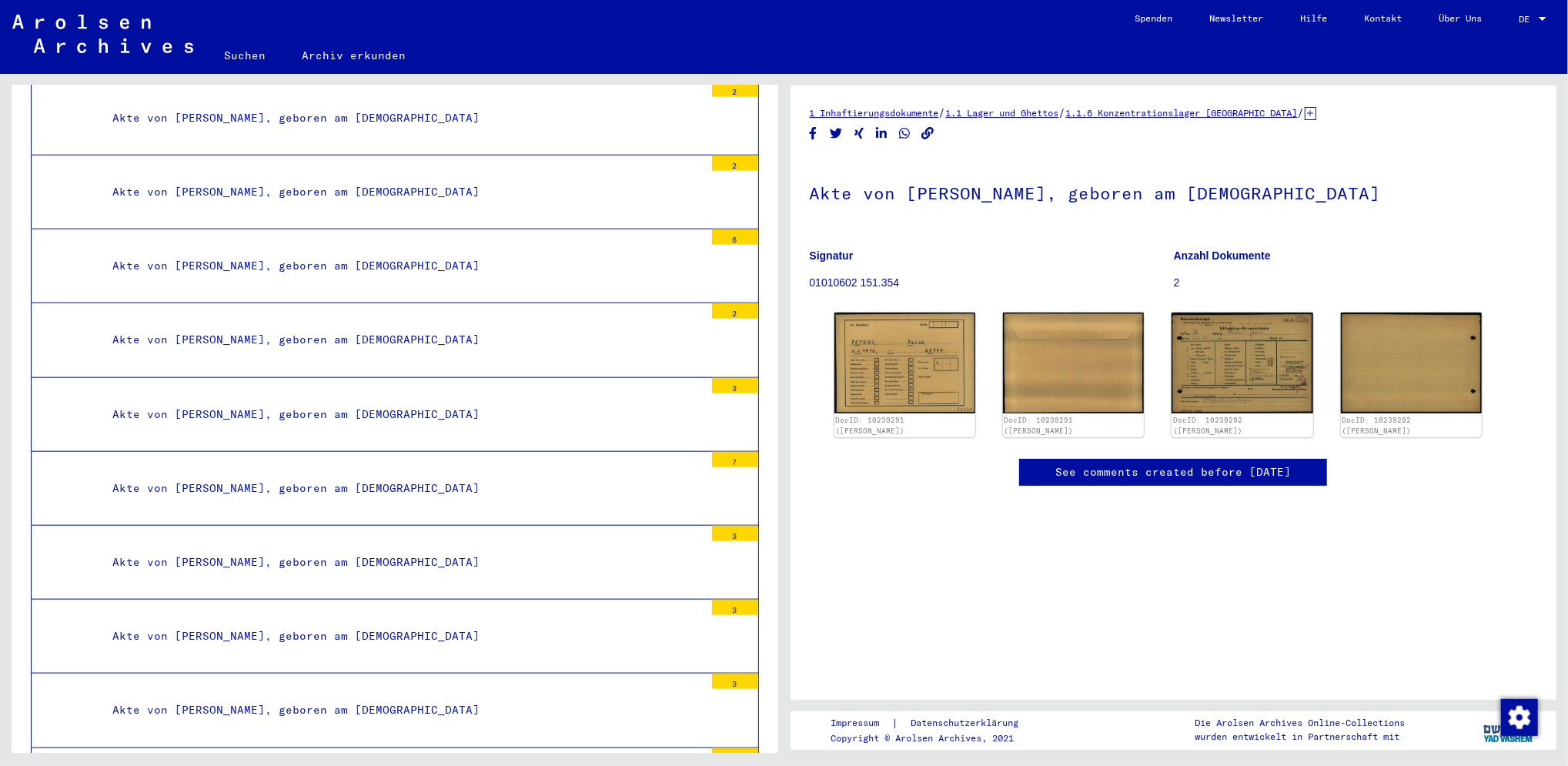
scroll to position [34168, 0]
